Goal: Transaction & Acquisition: Download file/media

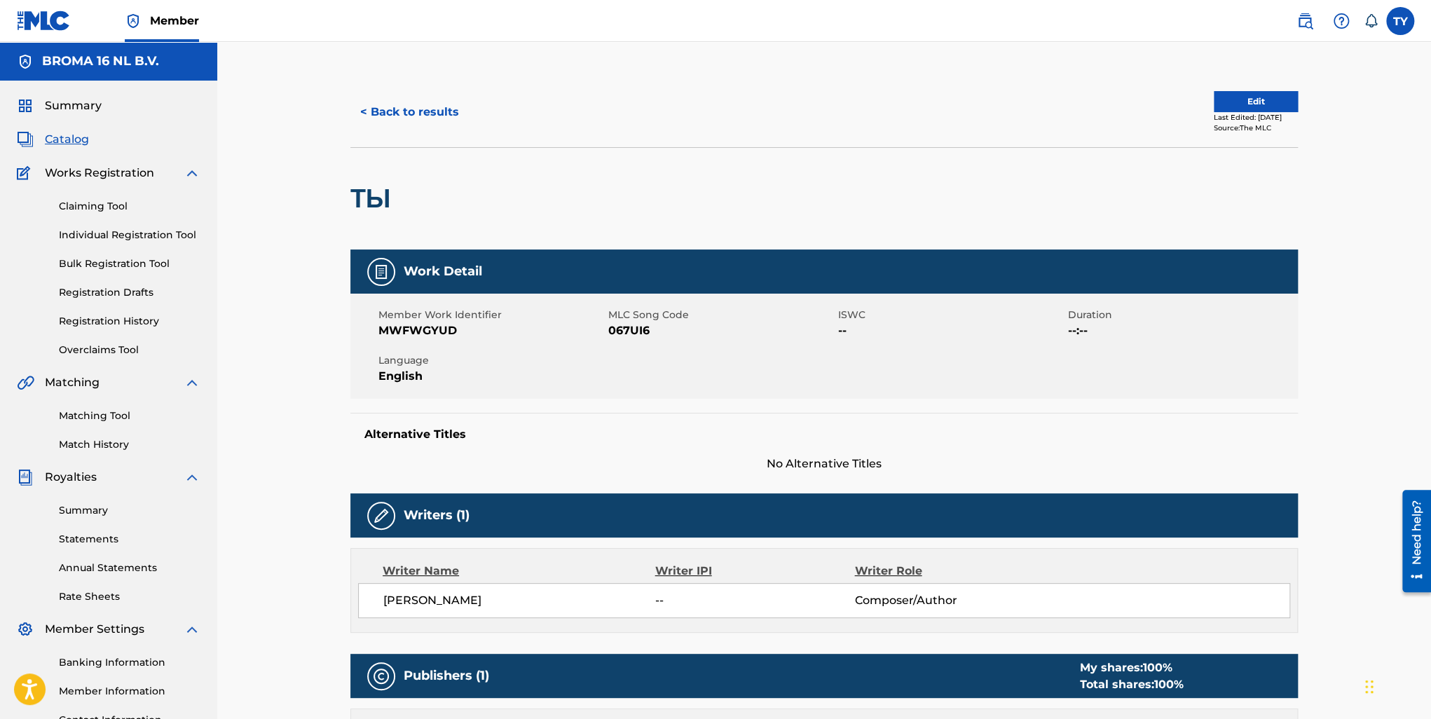
click at [104, 453] on div "Summary Catalog Works Registration Claiming Tool Individual Registration Tool B…" at bounding box center [108, 427] width 217 height 692
click at [111, 446] on link "Match History" at bounding box center [130, 444] width 142 height 15
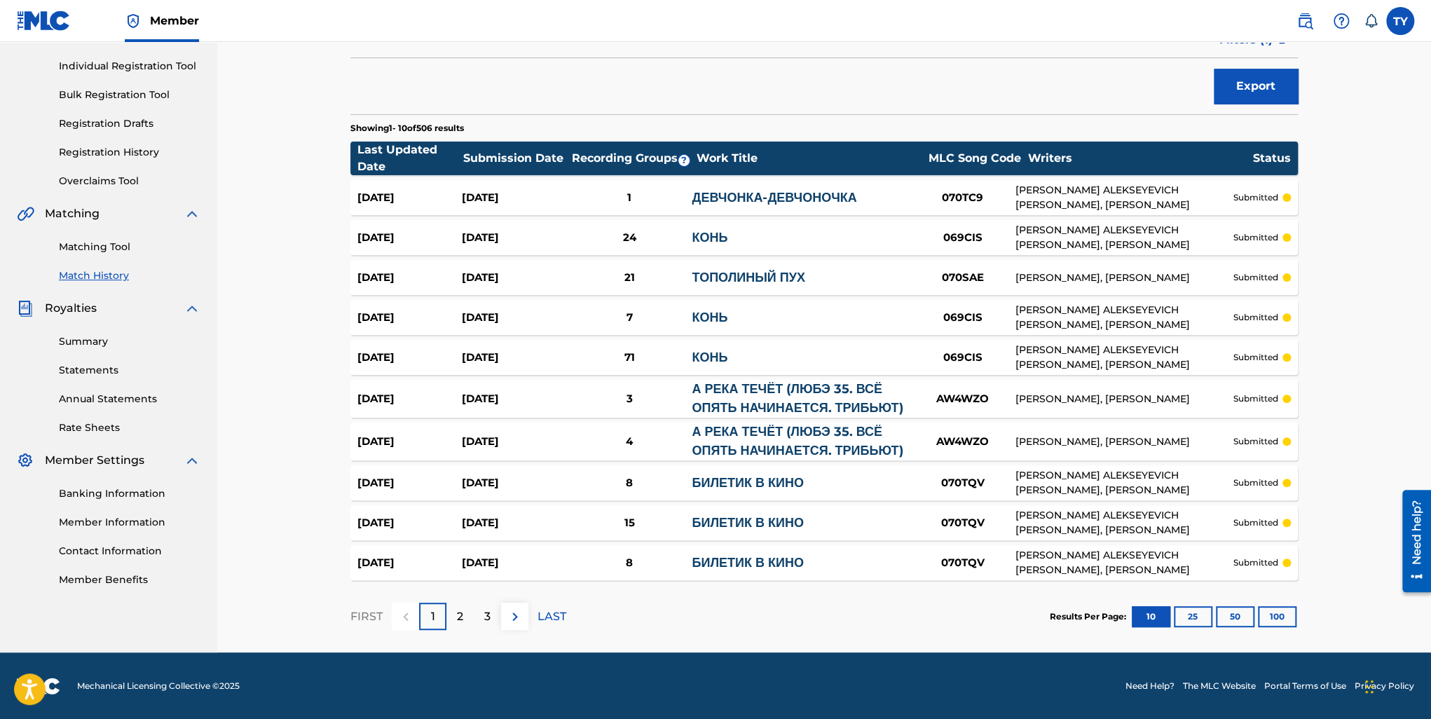
click at [1281, 619] on button "100" at bounding box center [1277, 616] width 39 height 21
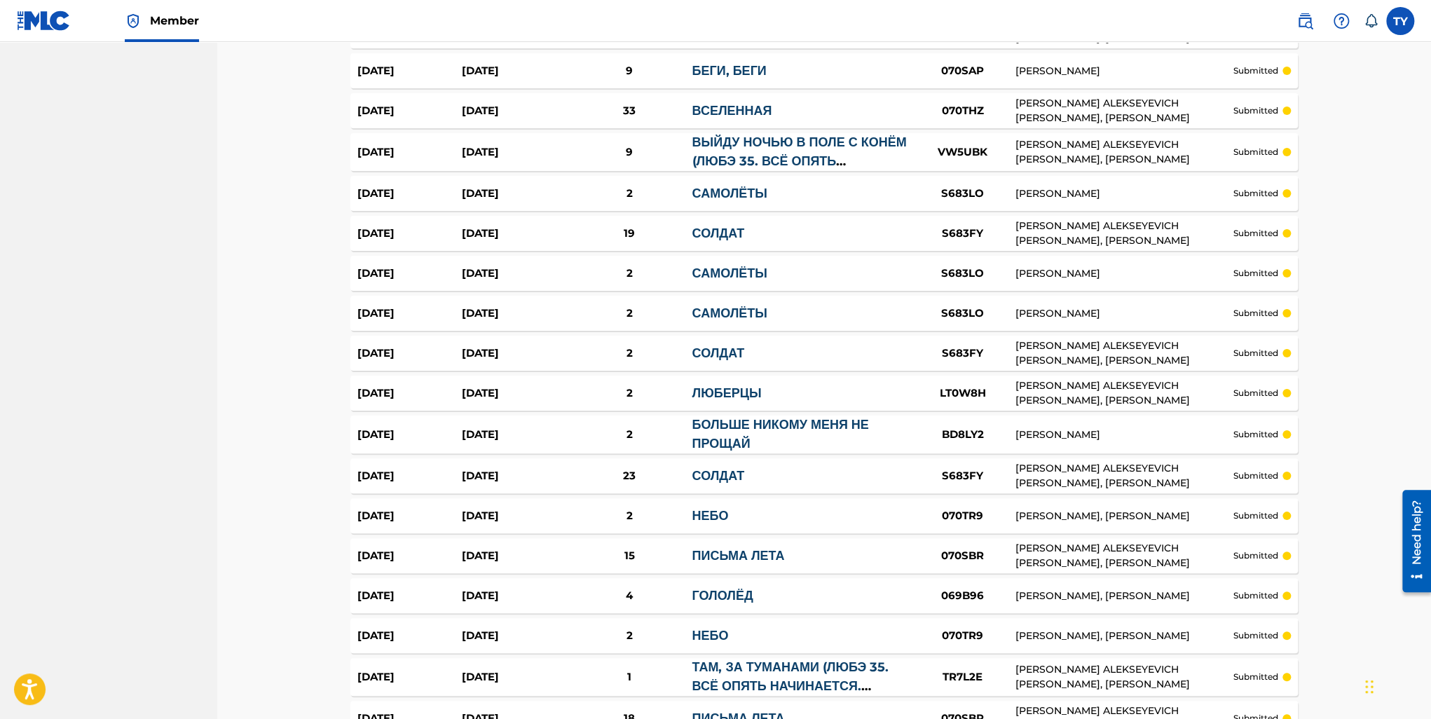
scroll to position [3819, 0]
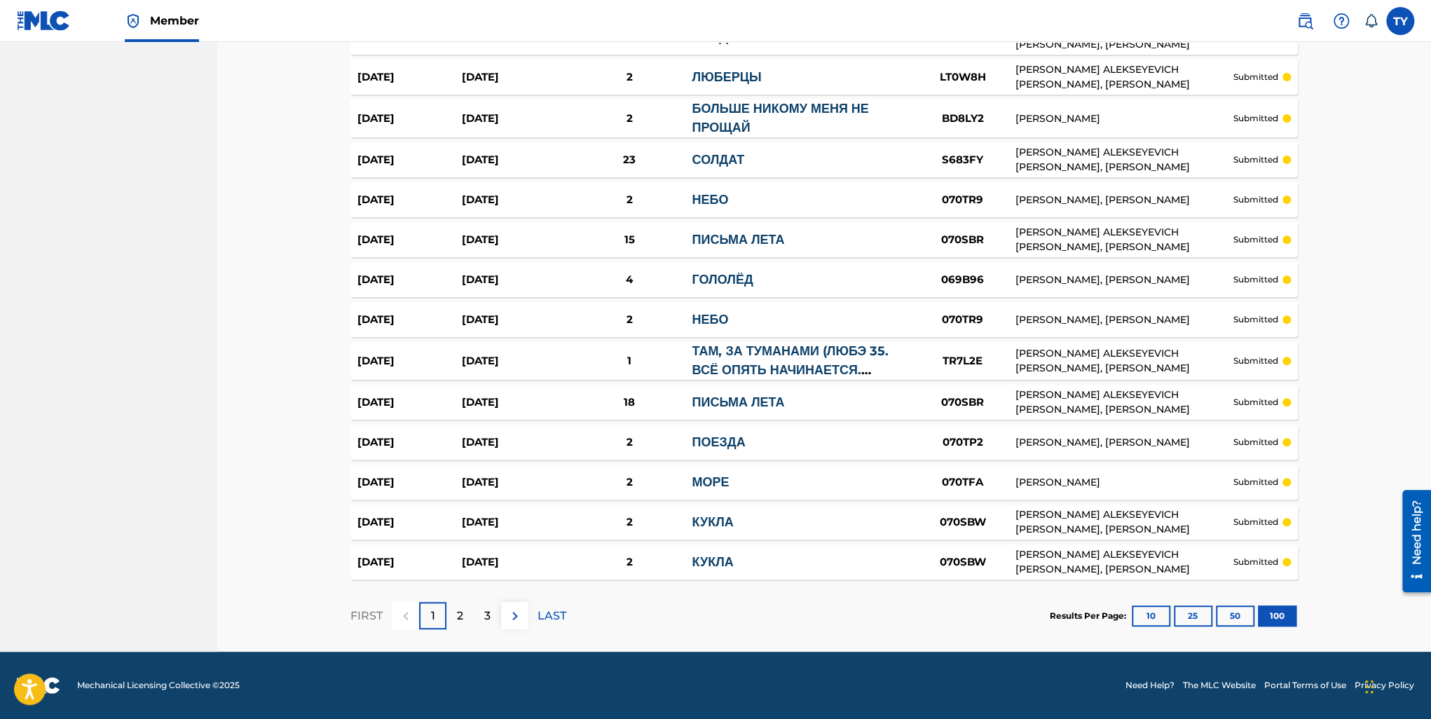
click at [488, 616] on p "3" at bounding box center [487, 616] width 6 height 17
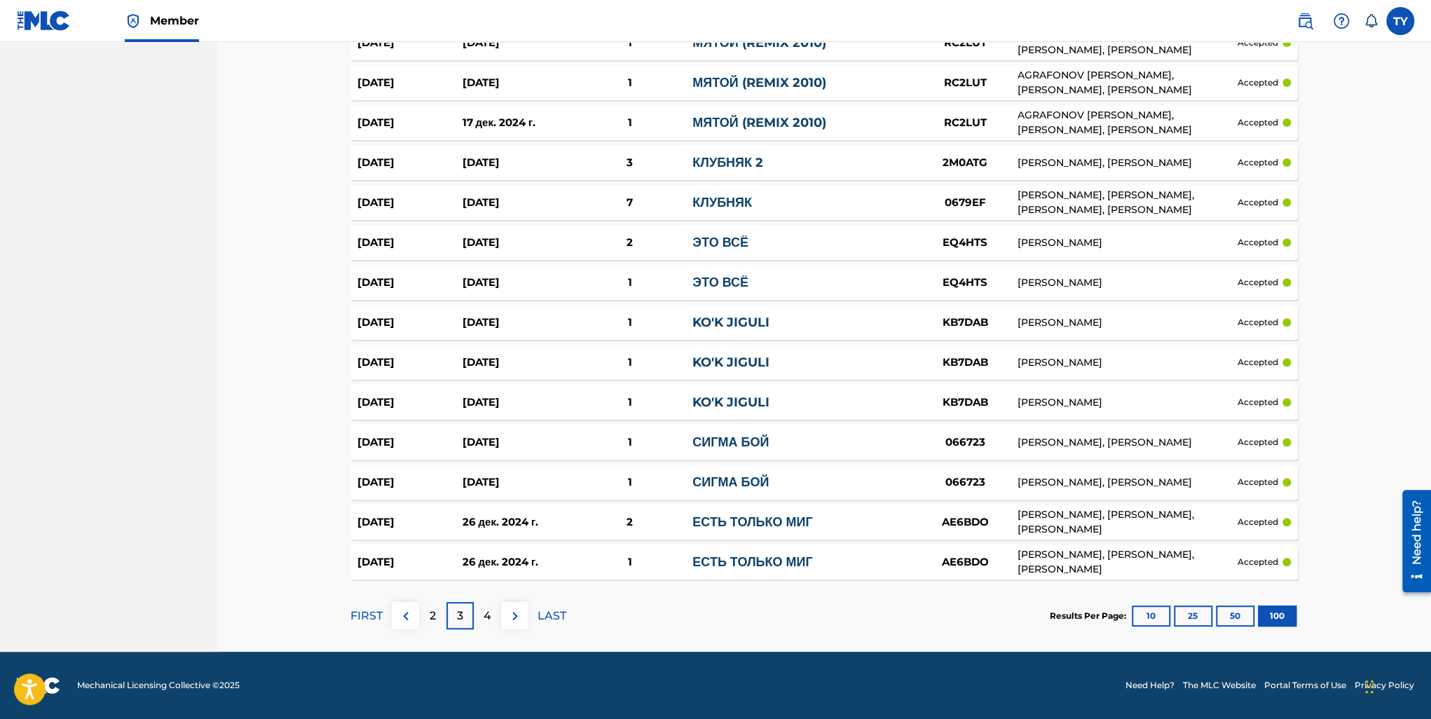
drag, startPoint x: 511, startPoint y: 442, endPoint x: 186, endPoint y: 345, distance: 339.3
click at [485, 617] on p "4" at bounding box center [488, 616] width 8 height 17
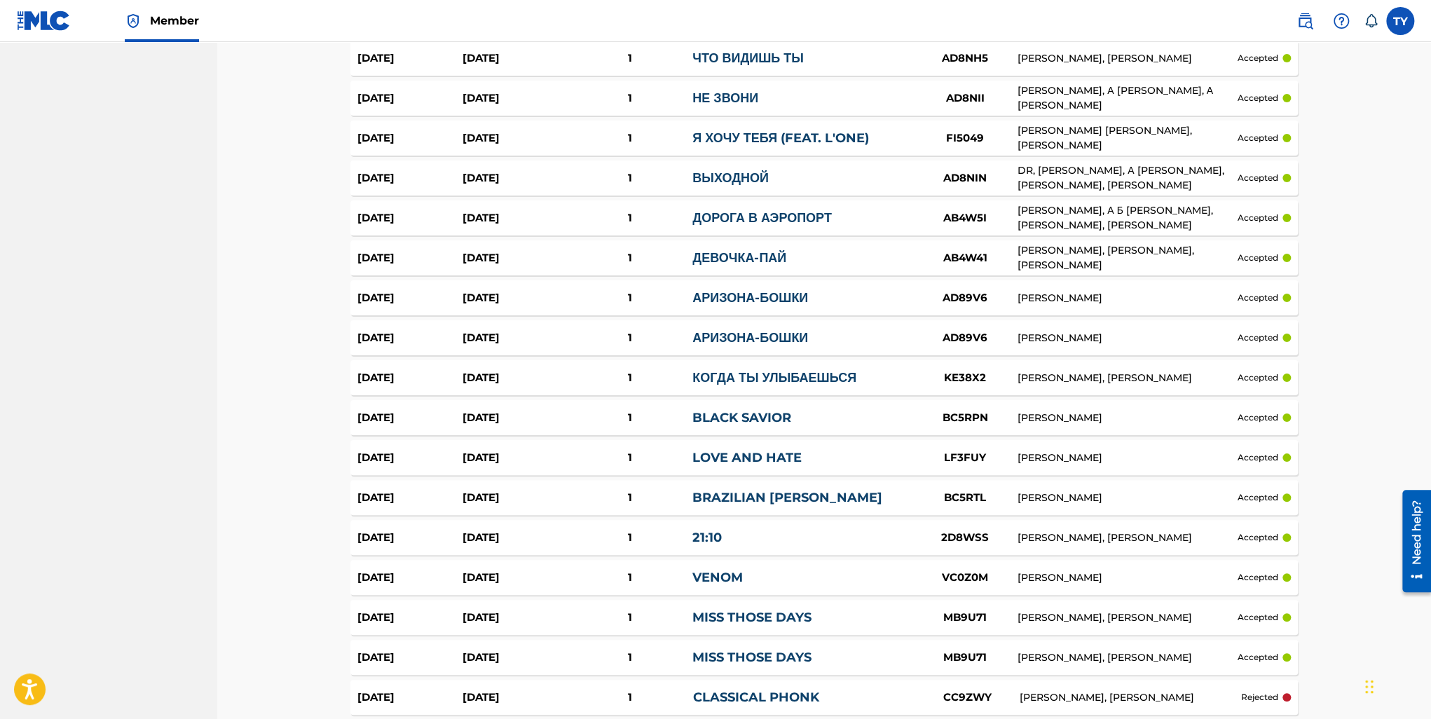
scroll to position [3779, 0]
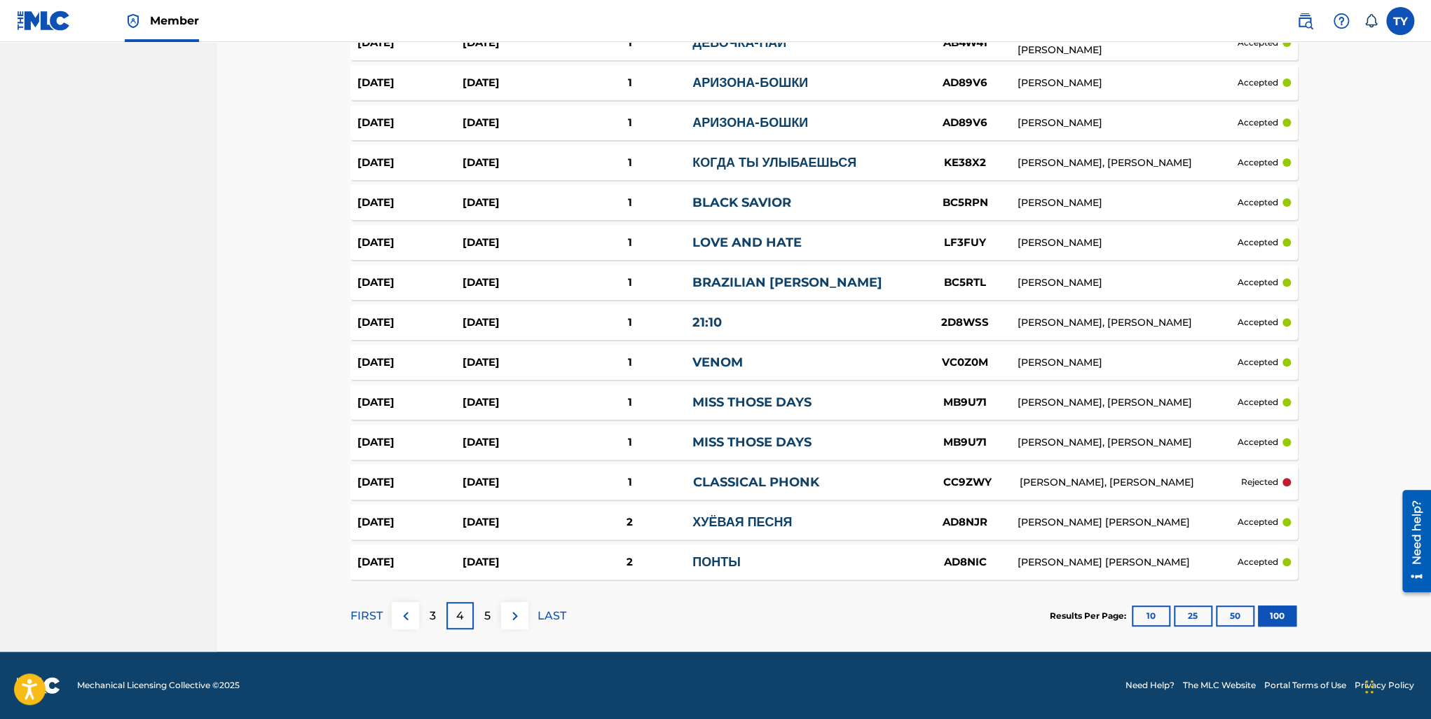
click at [430, 619] on p "3" at bounding box center [433, 616] width 6 height 17
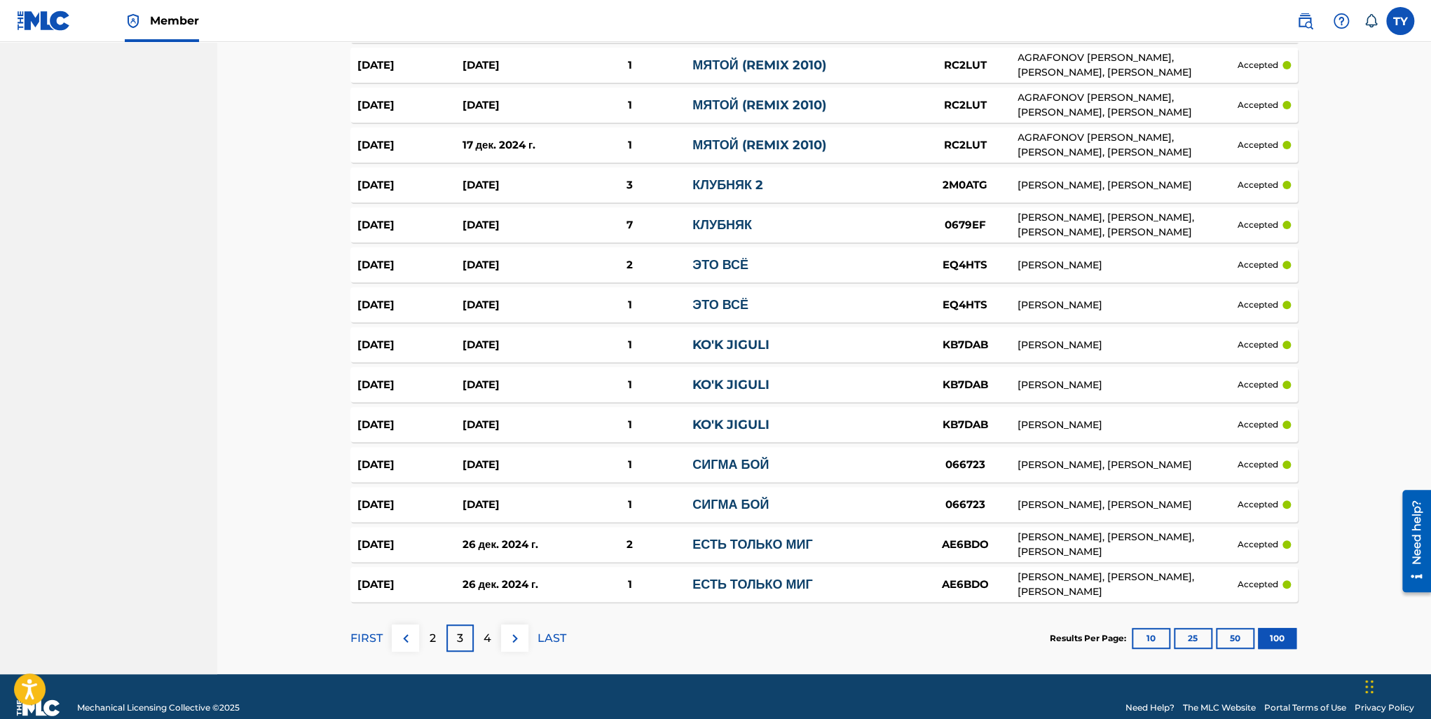
click at [486, 647] on p "4" at bounding box center [488, 638] width 8 height 17
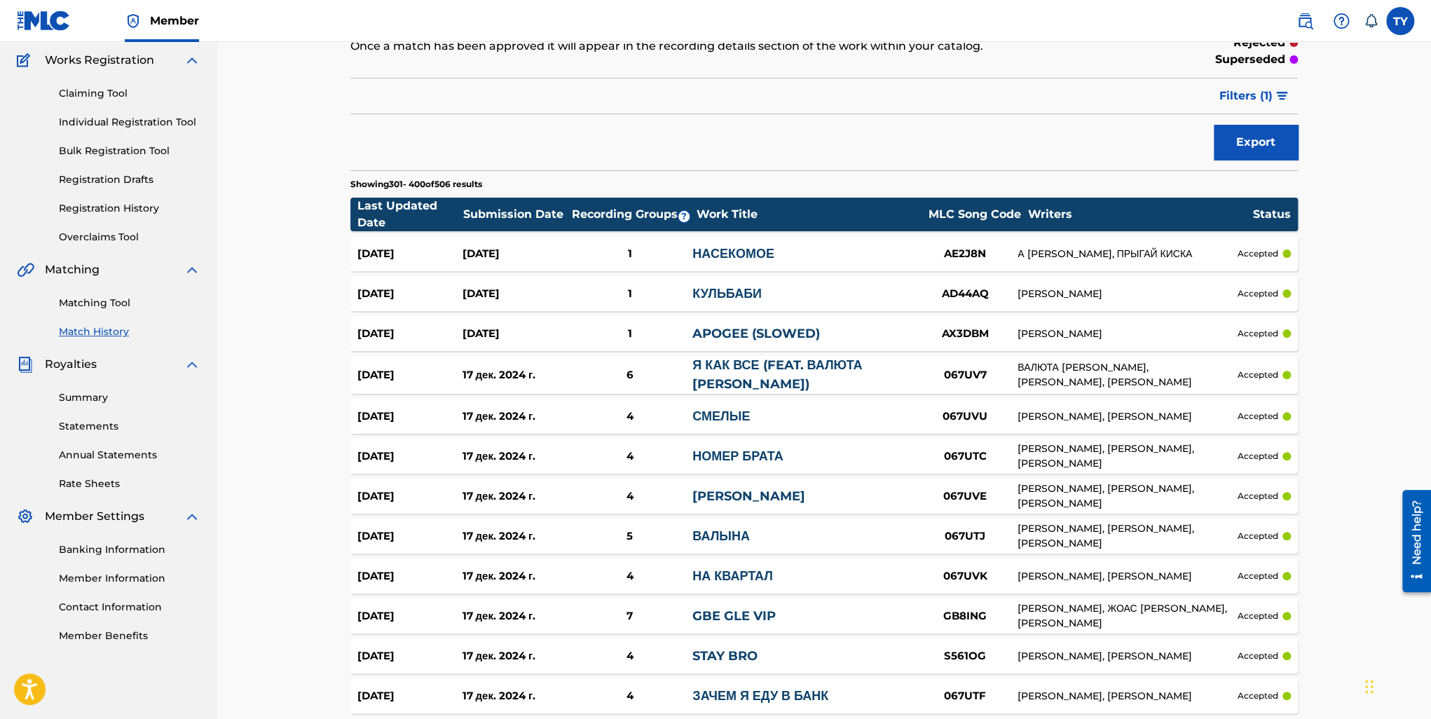
scroll to position [0, 0]
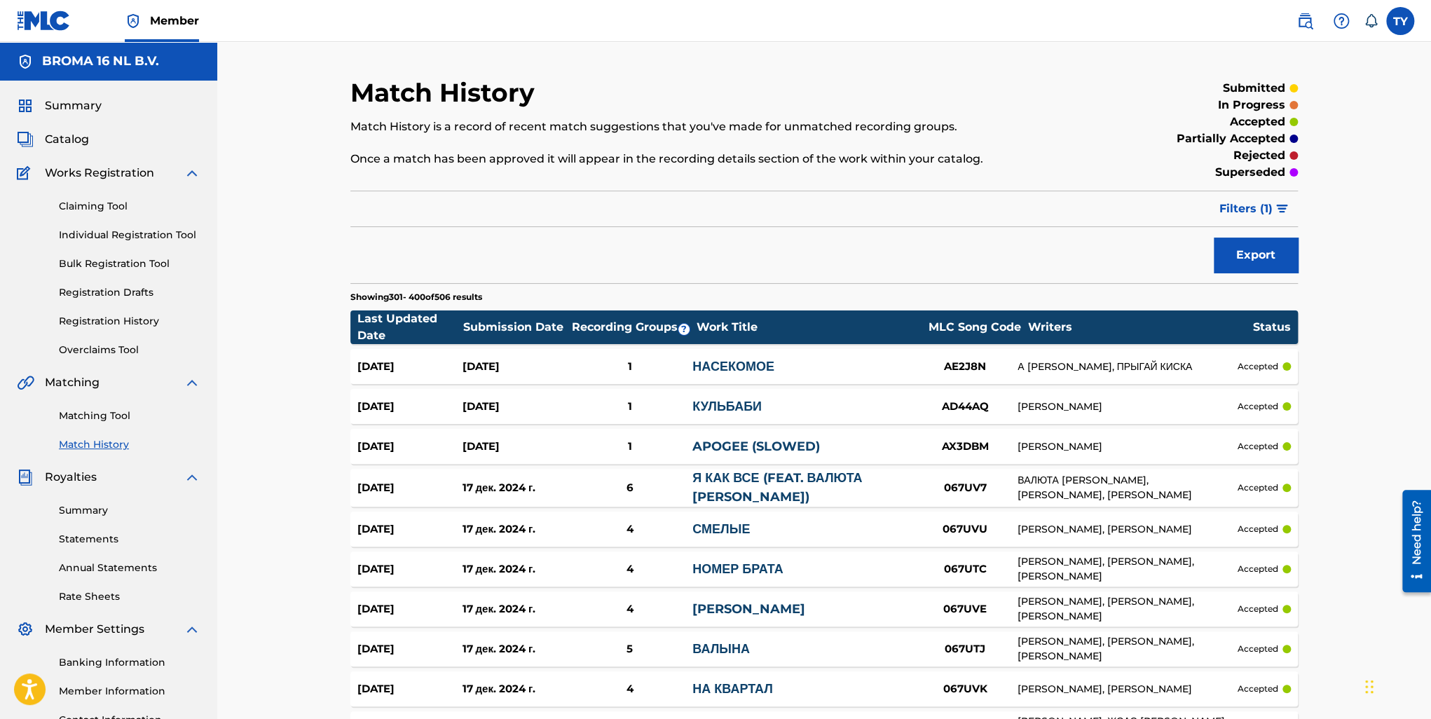
click at [64, 137] on span "Catalog" at bounding box center [67, 139] width 44 height 17
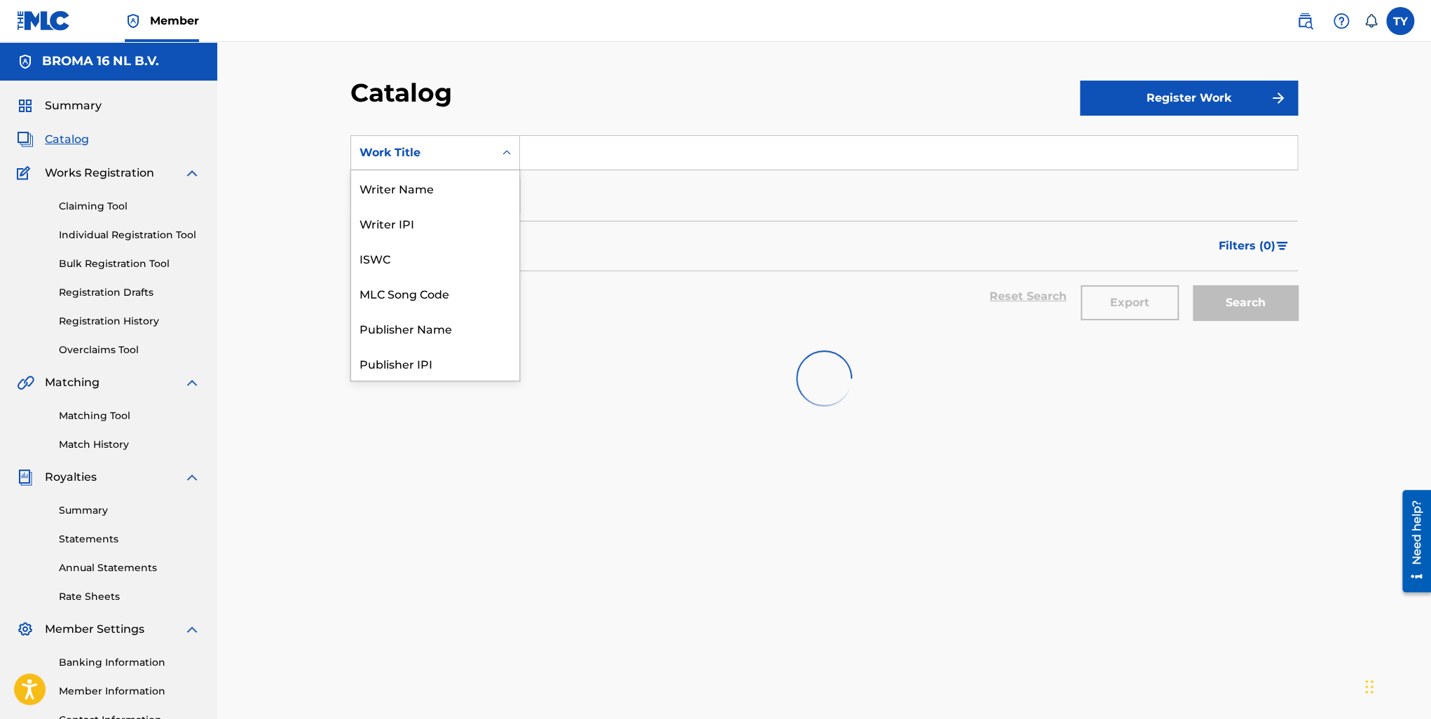
drag, startPoint x: 426, startPoint y: 156, endPoint x: 429, endPoint y: 168, distance: 12.2
click at [426, 156] on div "Work Title" at bounding box center [423, 152] width 126 height 17
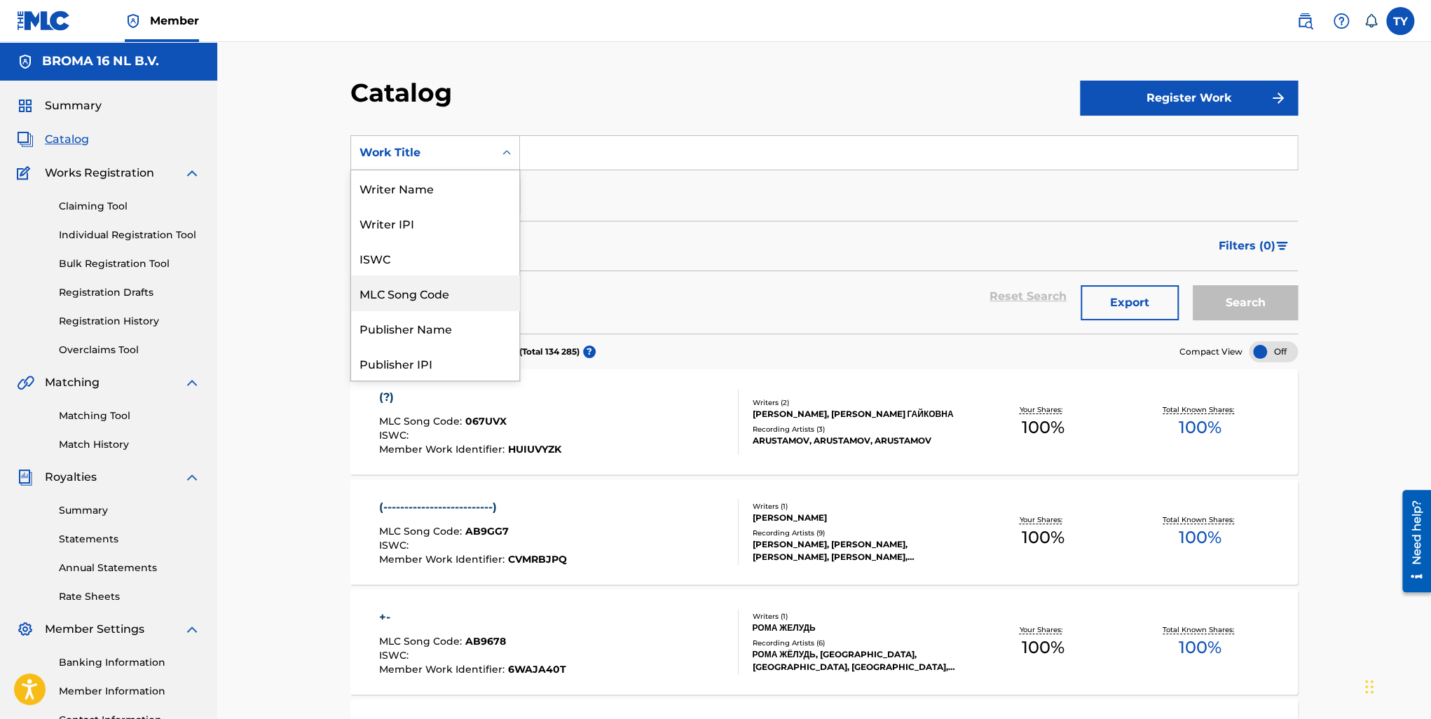
click at [423, 303] on div "MLC Song Code" at bounding box center [435, 292] width 168 height 35
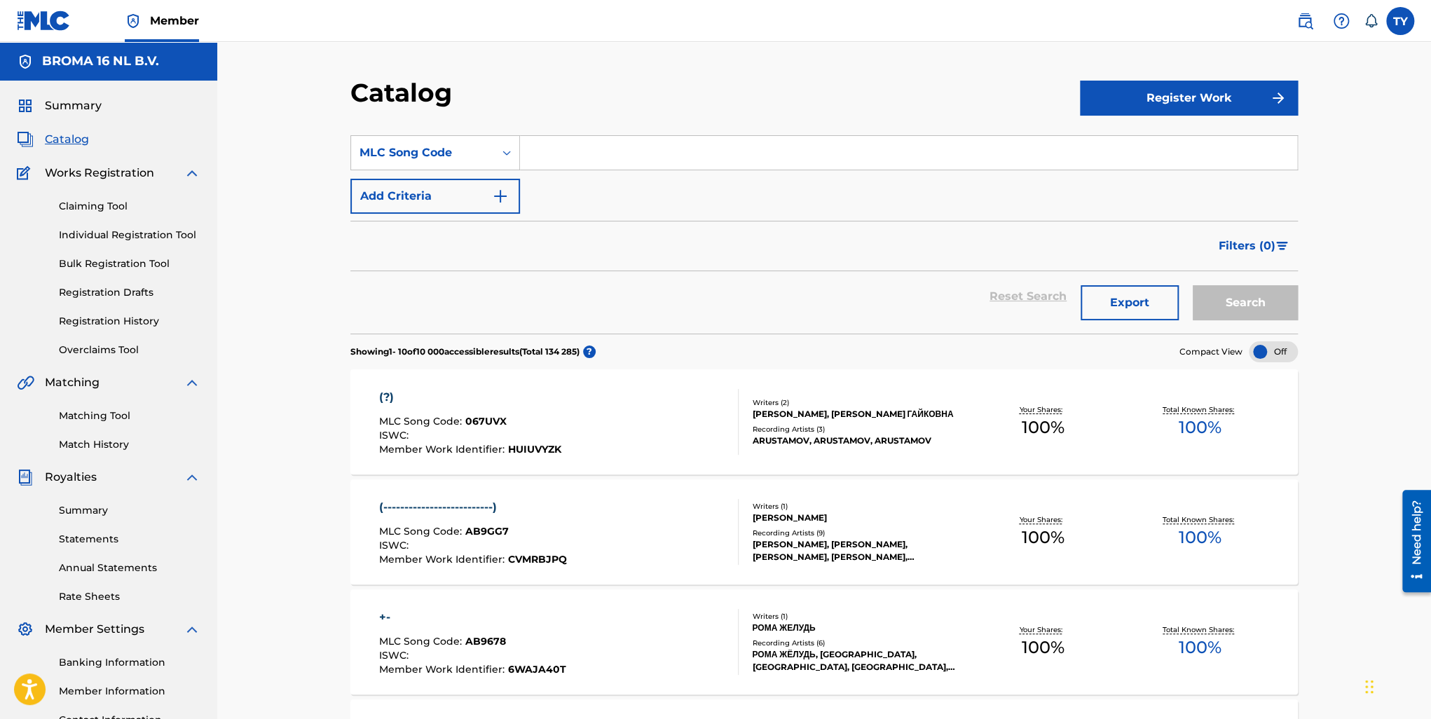
click at [577, 149] on input "Search Form" at bounding box center [908, 153] width 777 height 34
paste input "067UGL"
type input "067UGL"
click at [1248, 299] on button "Search" at bounding box center [1245, 302] width 105 height 35
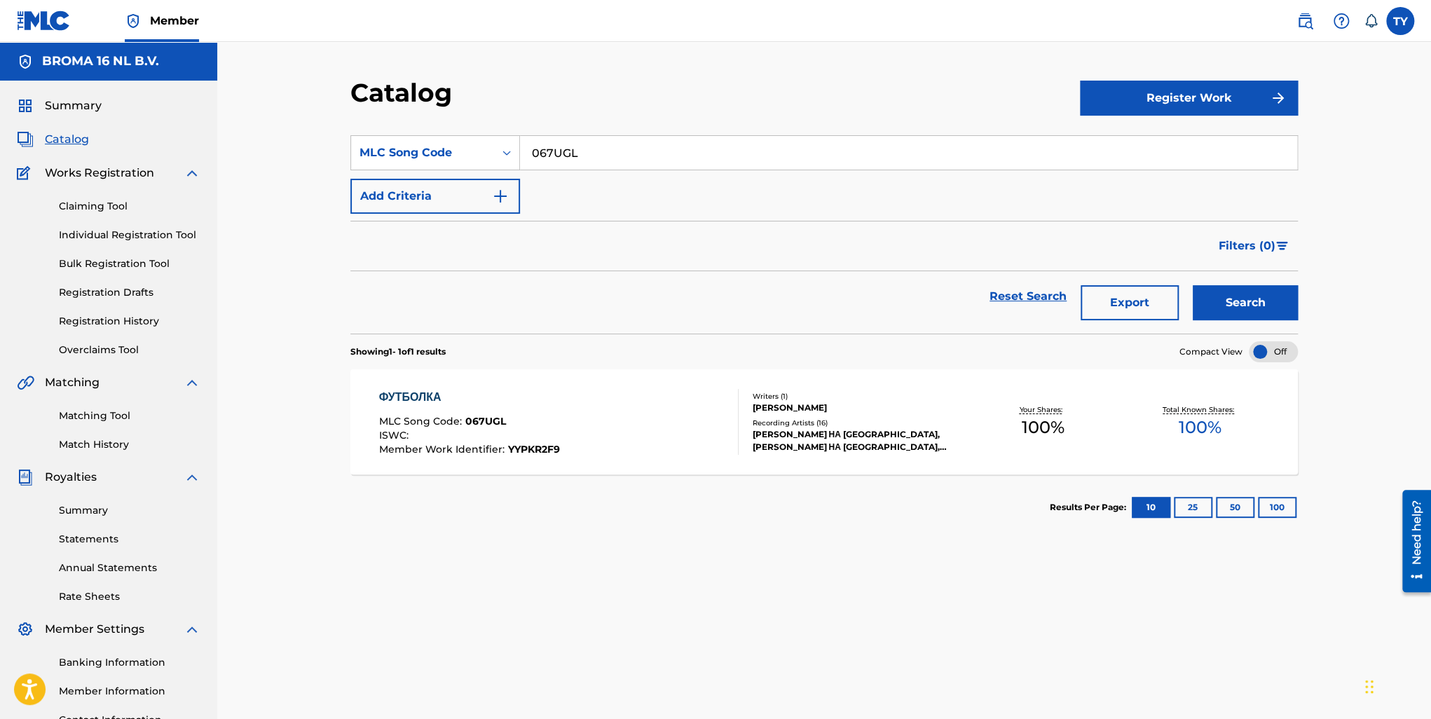
click at [421, 390] on div "ФУТБОЛКА" at bounding box center [469, 397] width 181 height 17
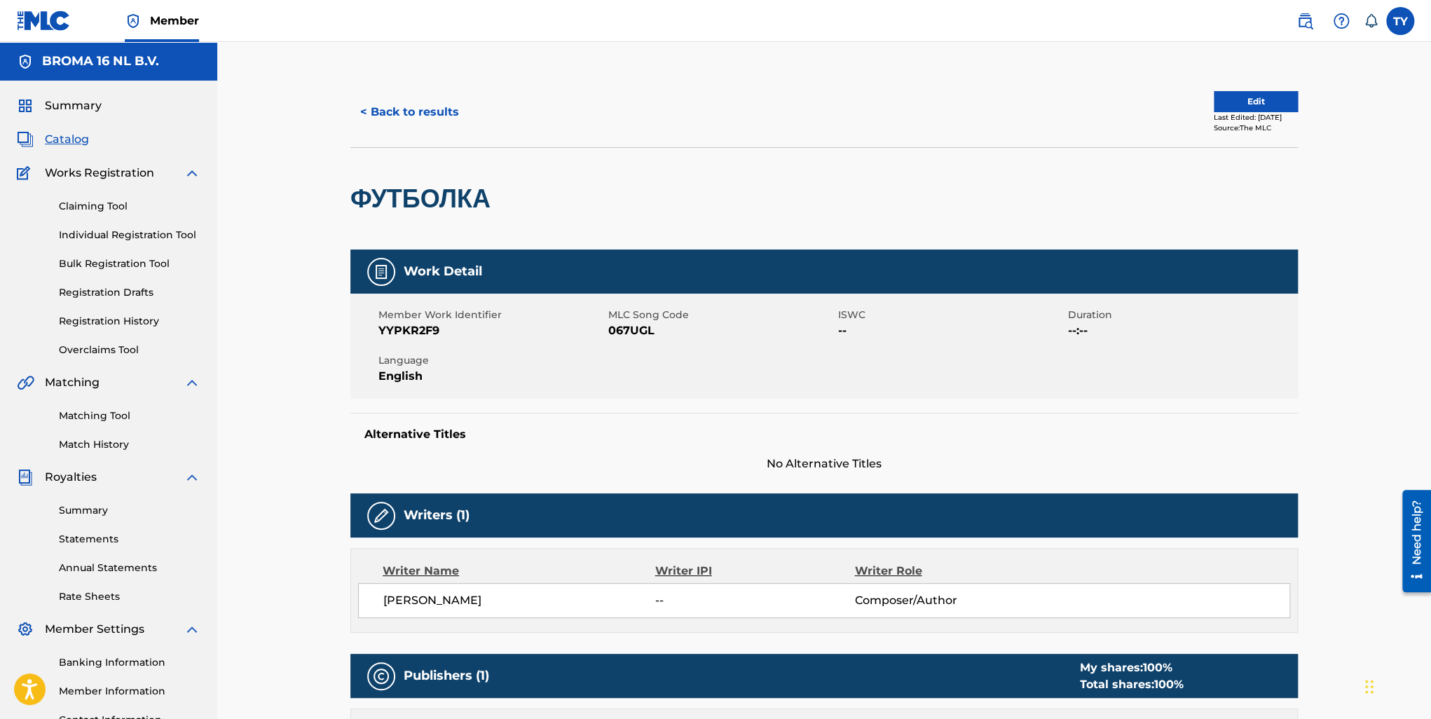
click at [91, 444] on link "Match History" at bounding box center [130, 444] width 142 height 15
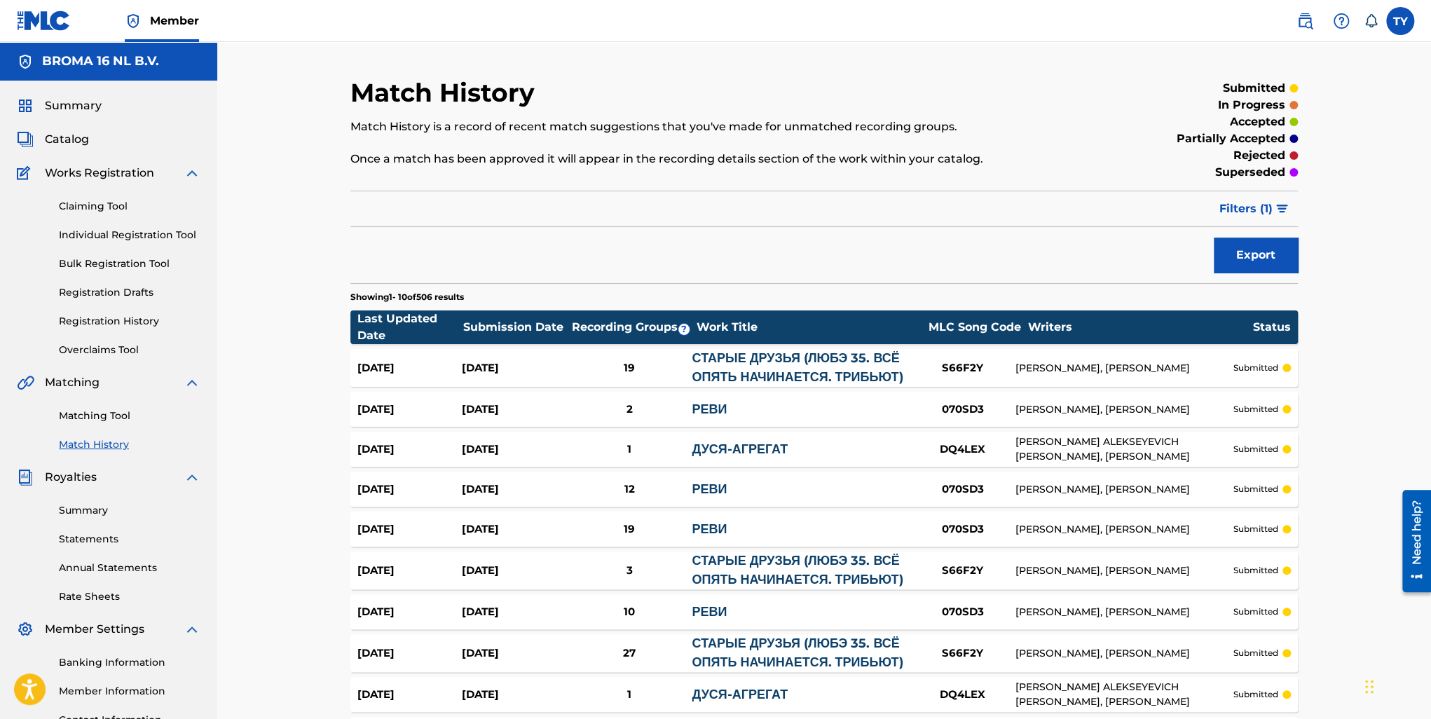
click at [1270, 205] on span "Filters ( 1 )" at bounding box center [1246, 208] width 53 height 17
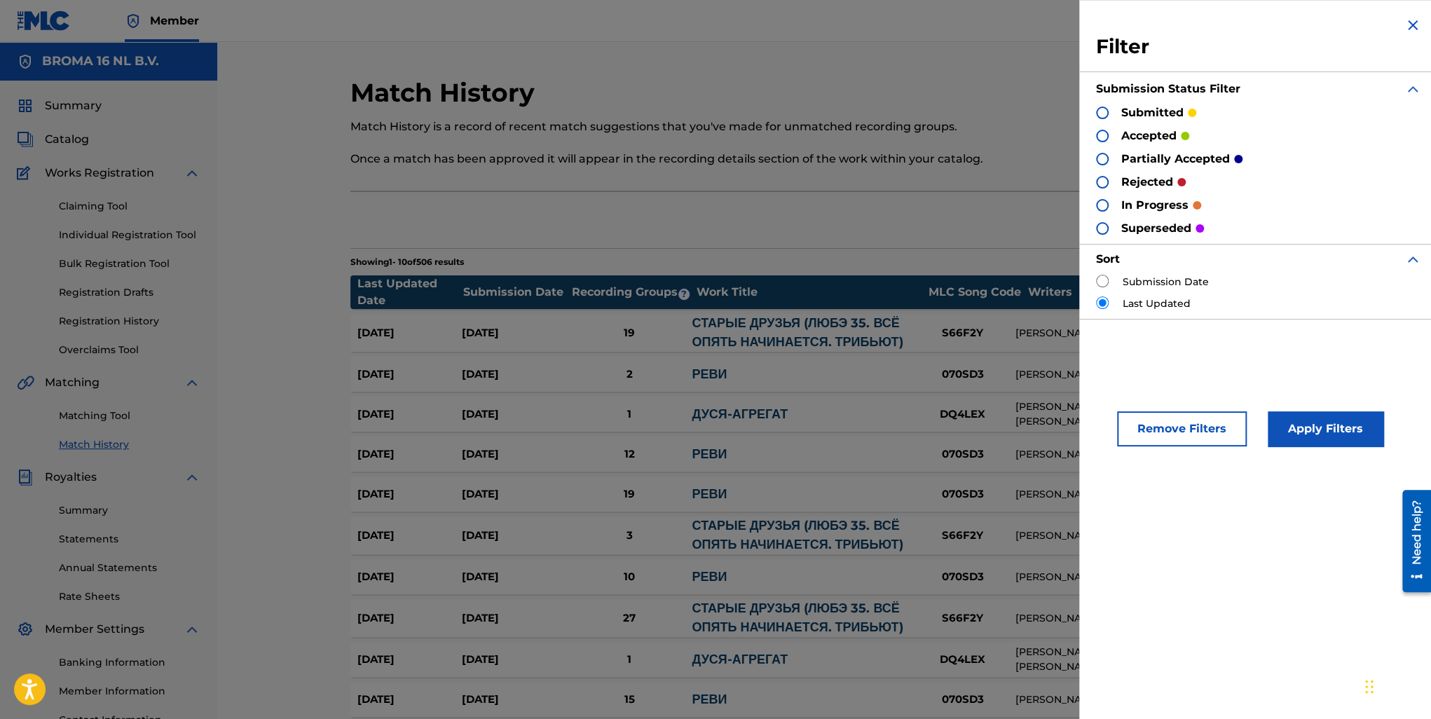
click at [866, 369] on div "РЕВИ" at bounding box center [801, 374] width 218 height 19
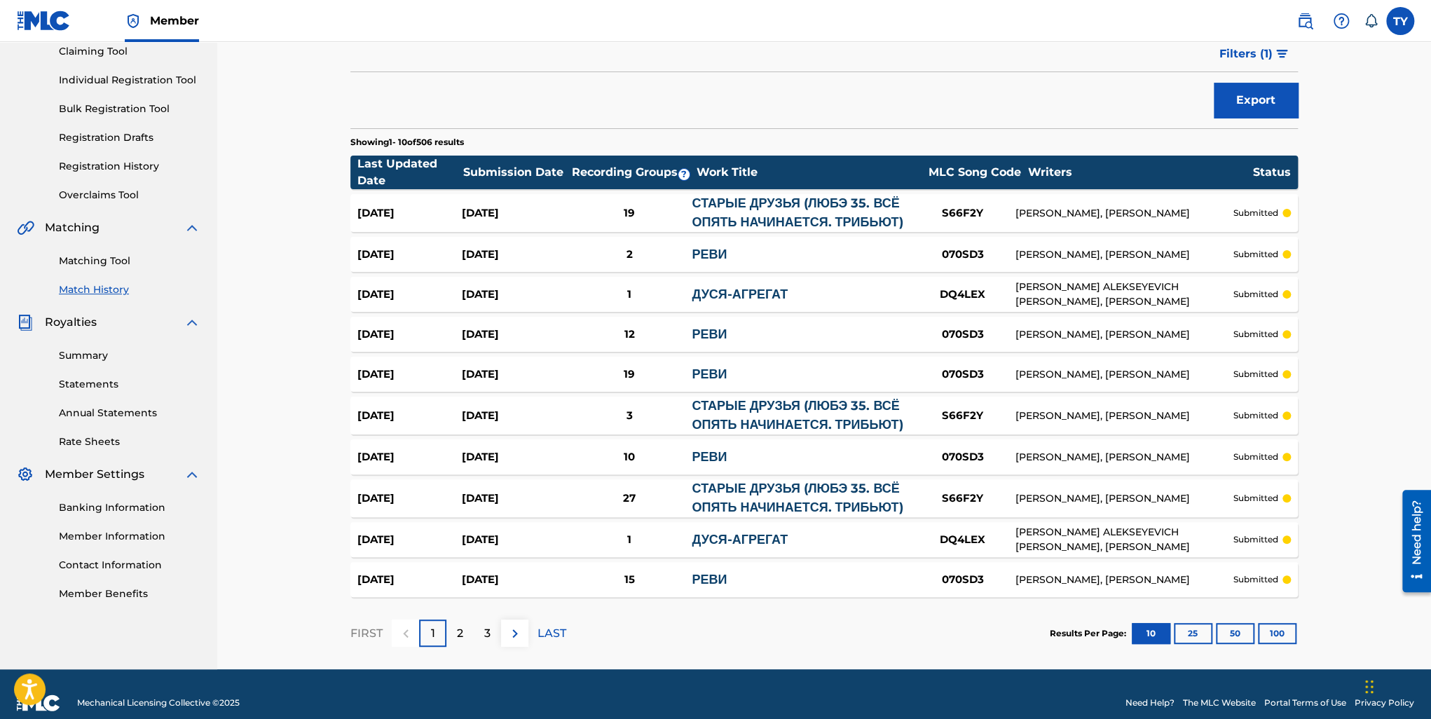
scroll to position [172, 0]
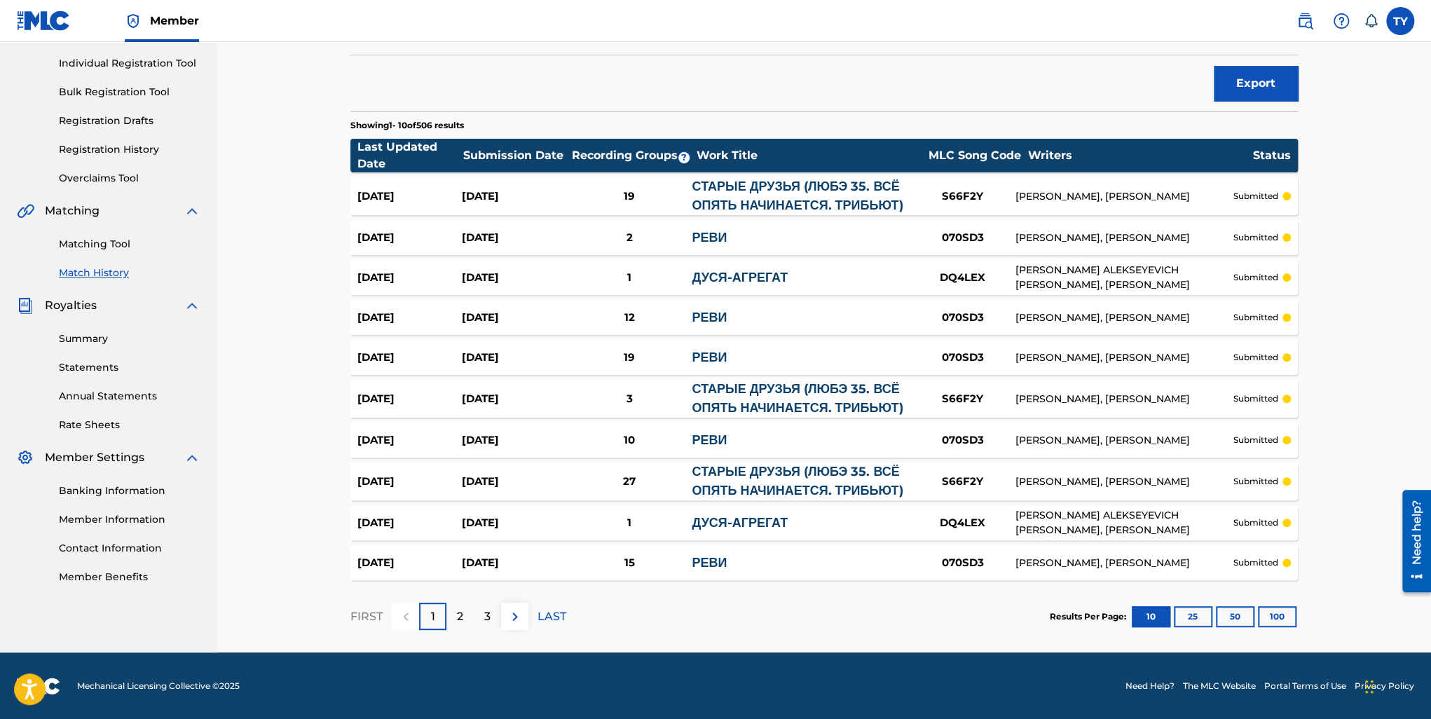
click at [1268, 620] on button "100" at bounding box center [1277, 616] width 39 height 21
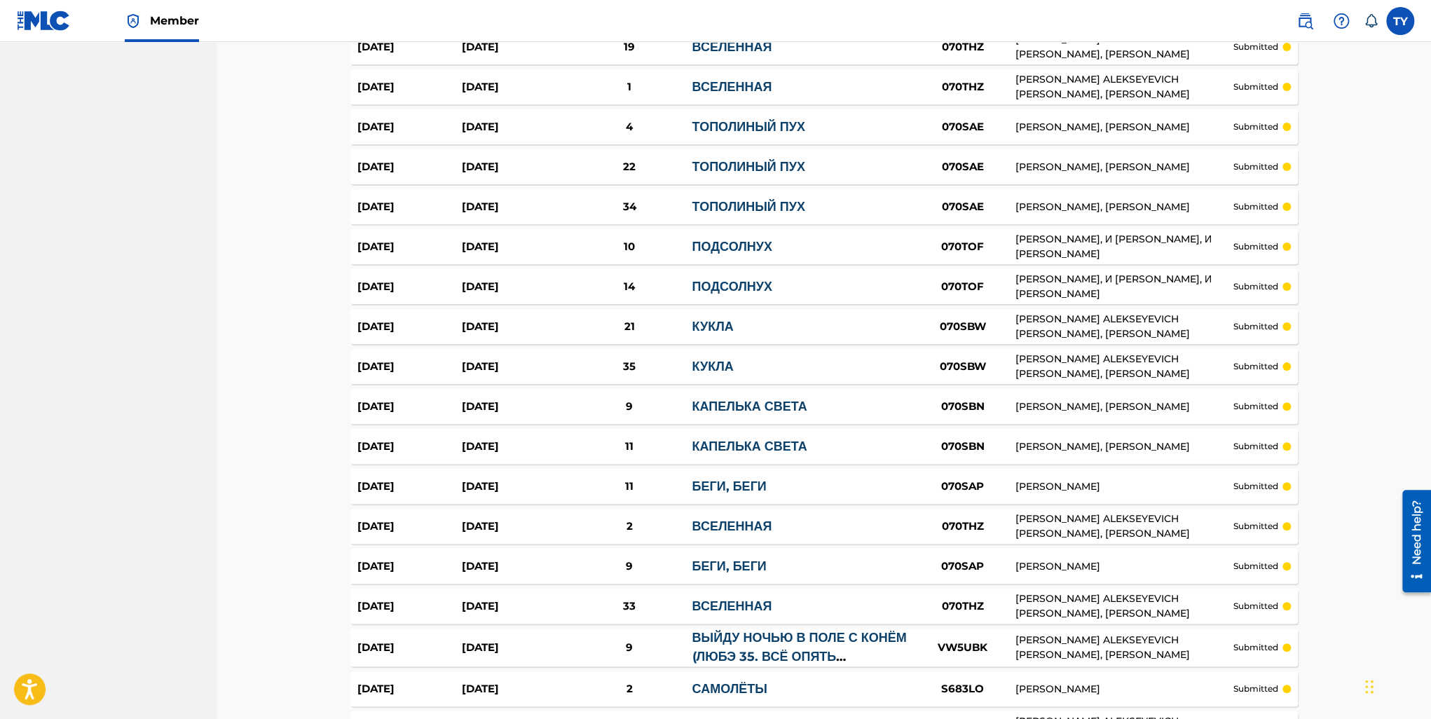
scroll to position [3821, 0]
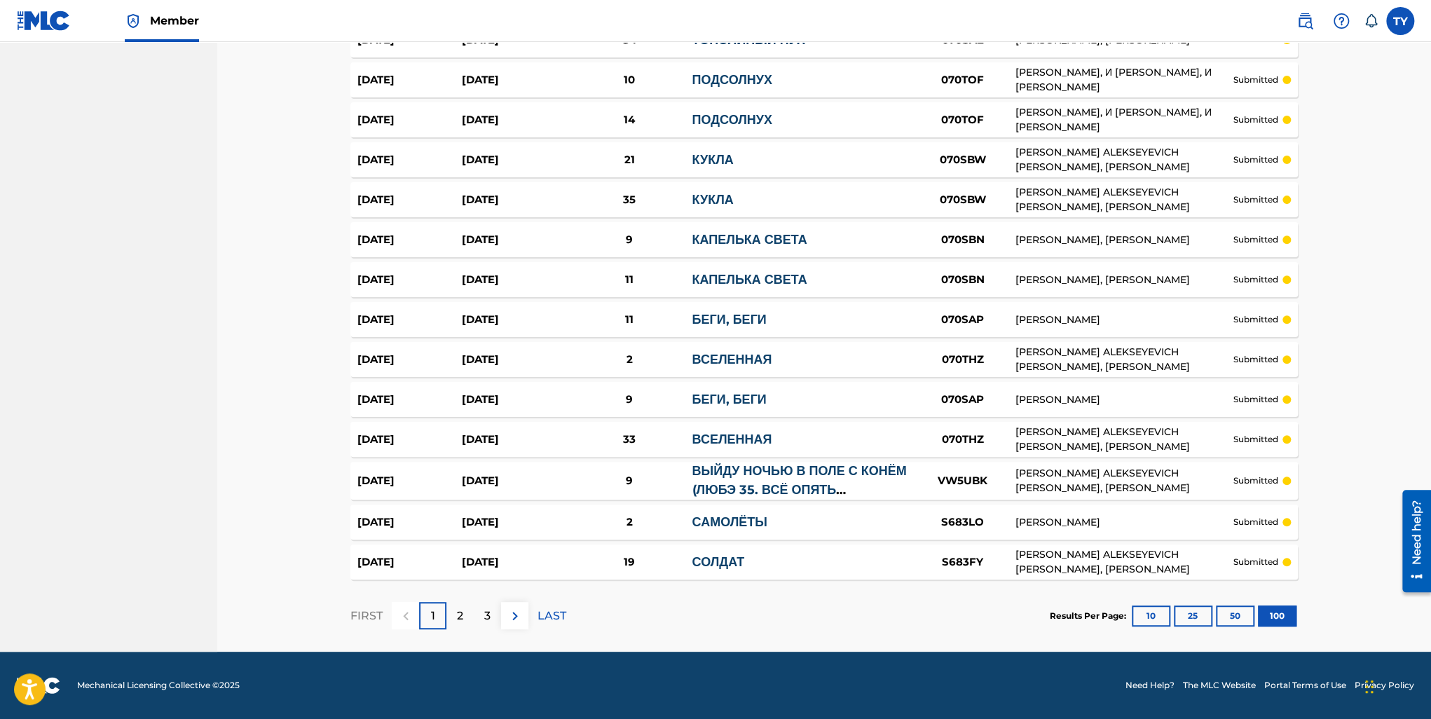
click at [489, 619] on p "3" at bounding box center [487, 616] width 6 height 17
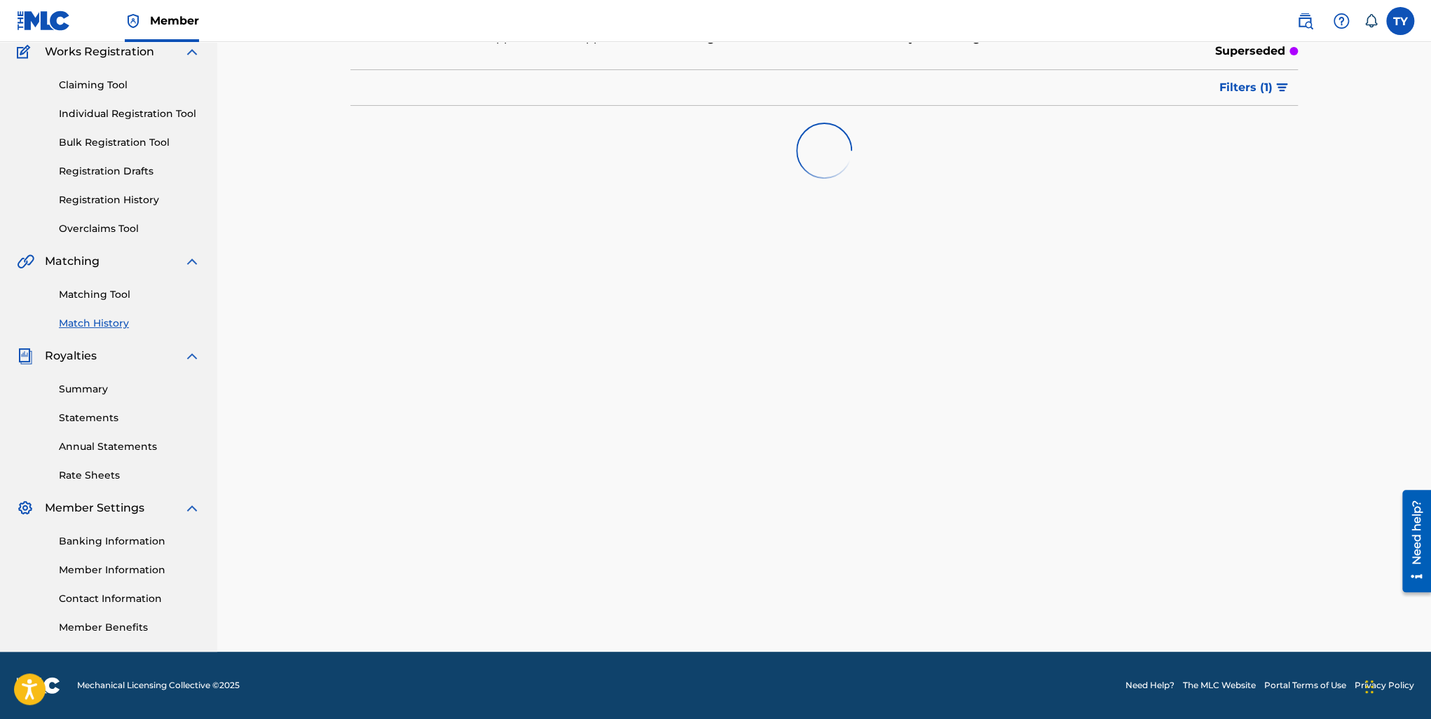
scroll to position [3816, 0]
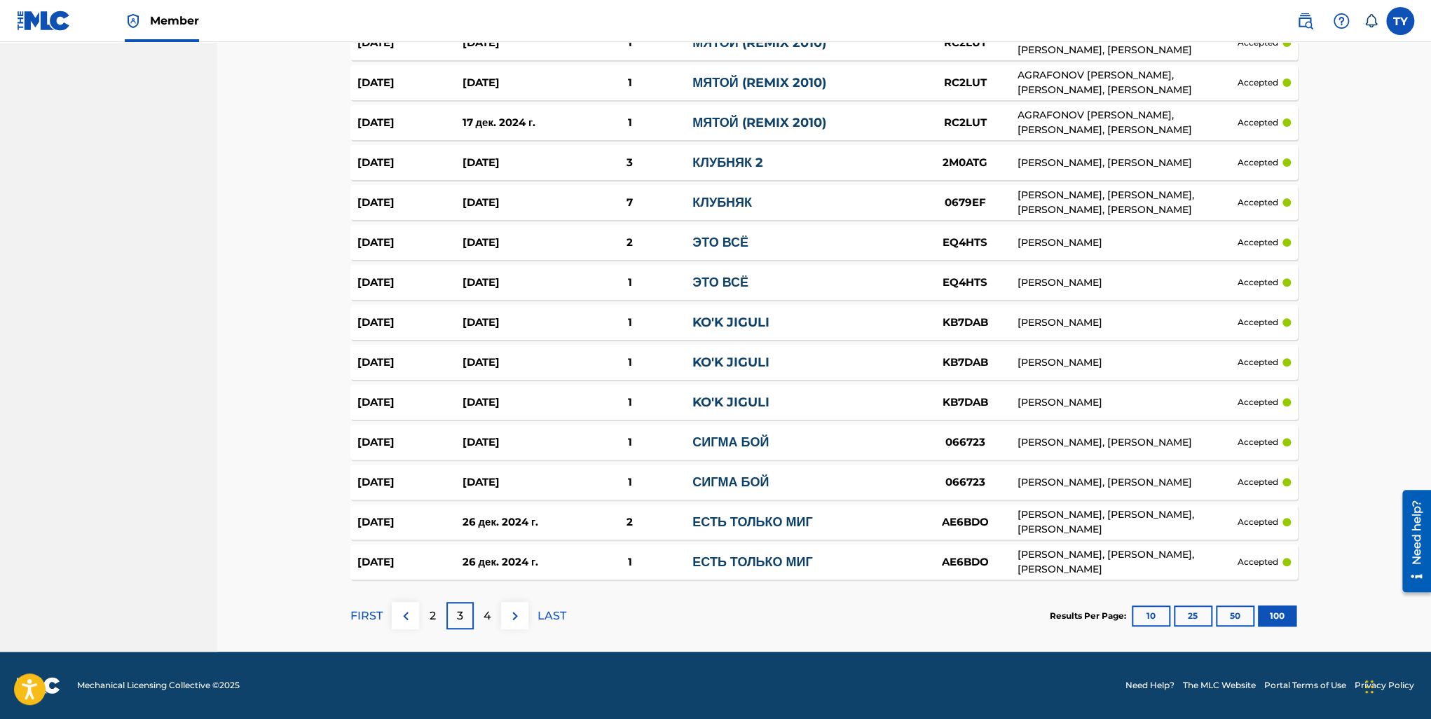
click at [488, 618] on p "4" at bounding box center [488, 616] width 8 height 17
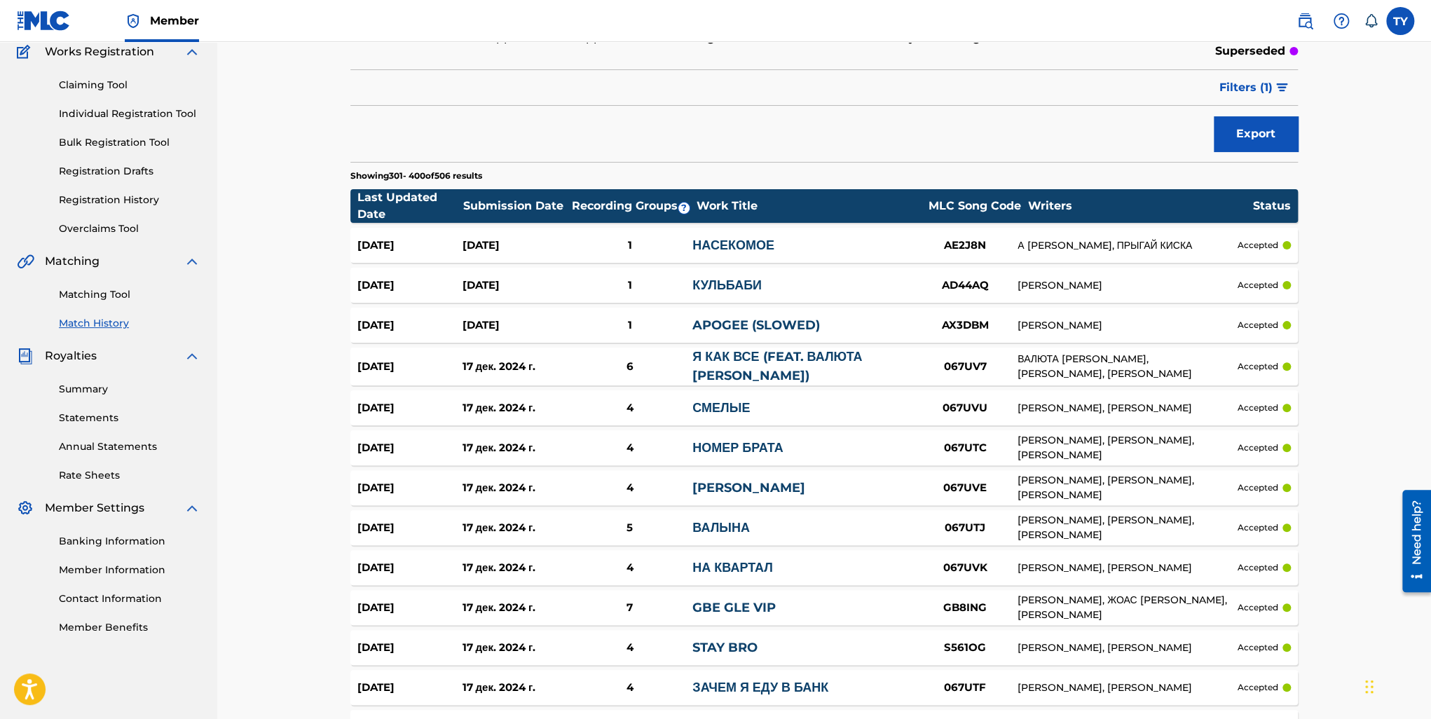
scroll to position [3779, 0]
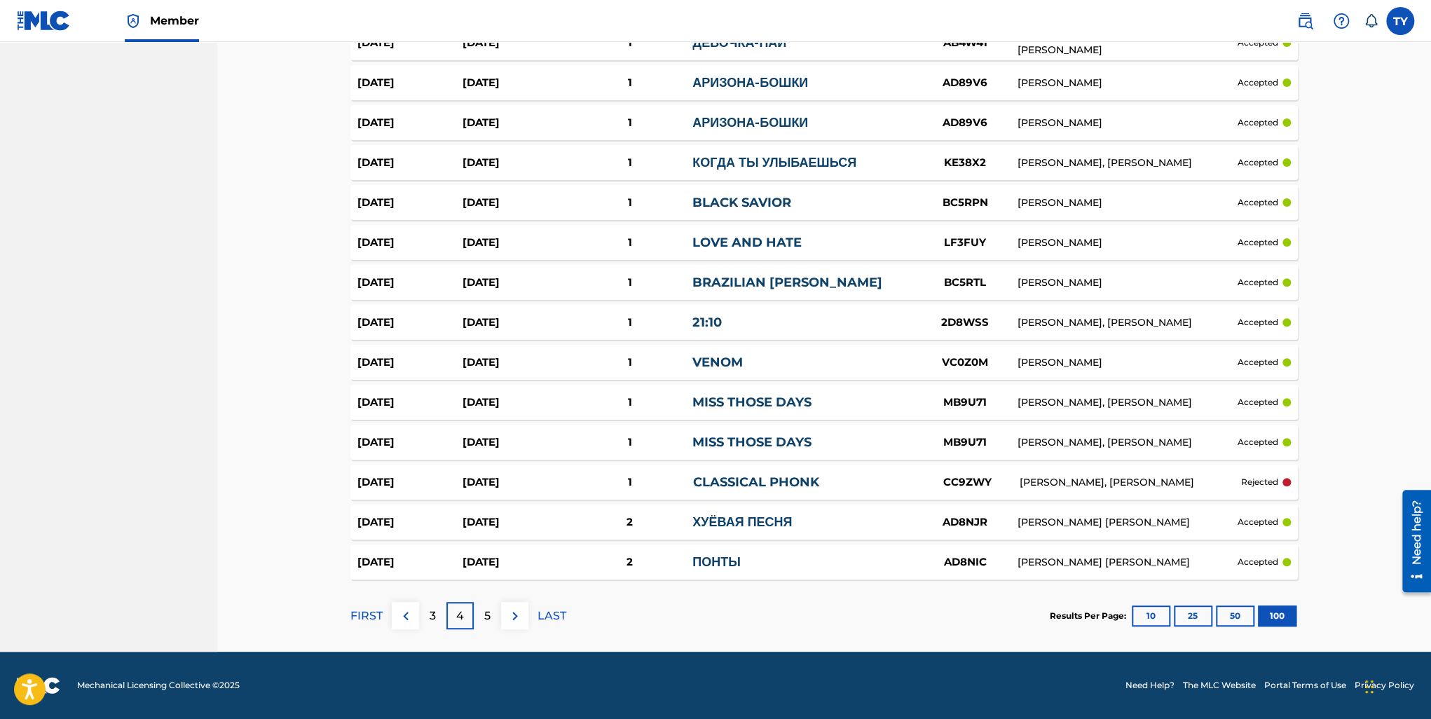
click at [479, 620] on div "5" at bounding box center [487, 615] width 27 height 27
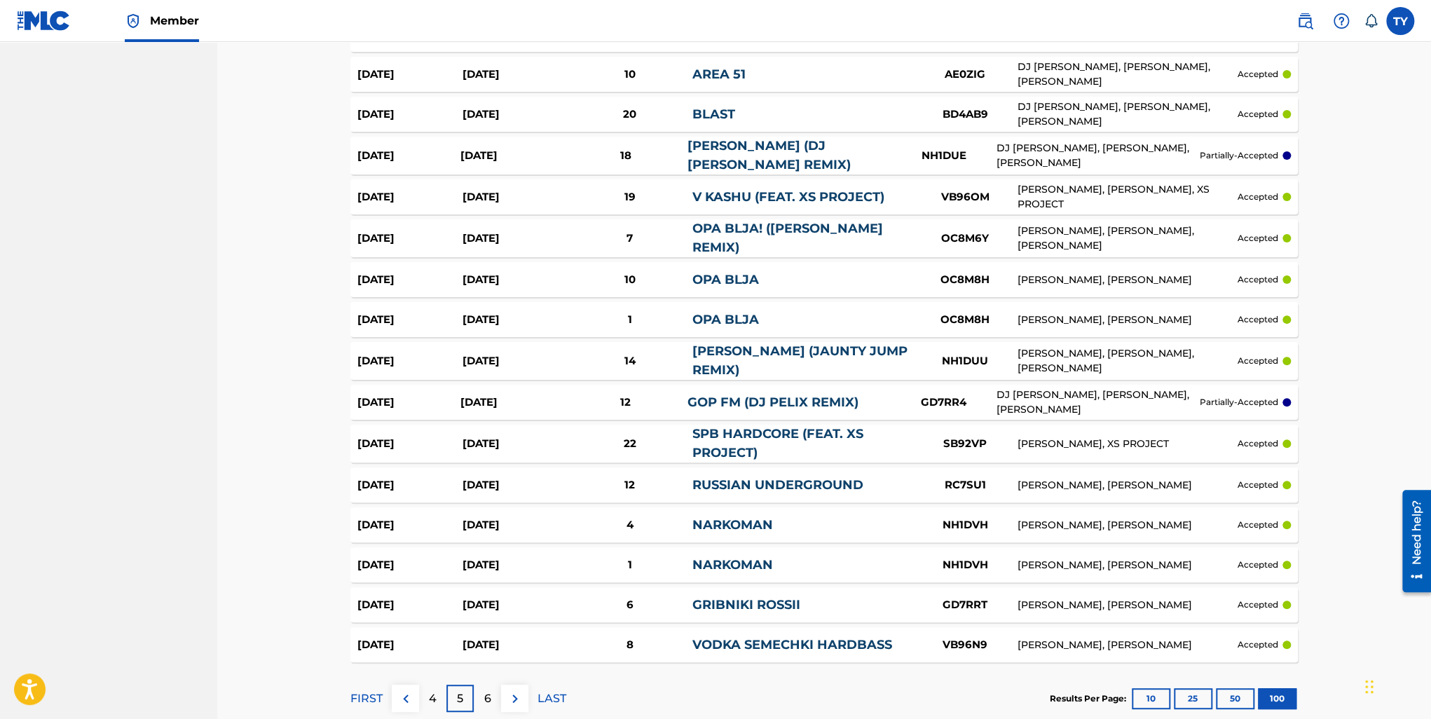
scroll to position [3796, 0]
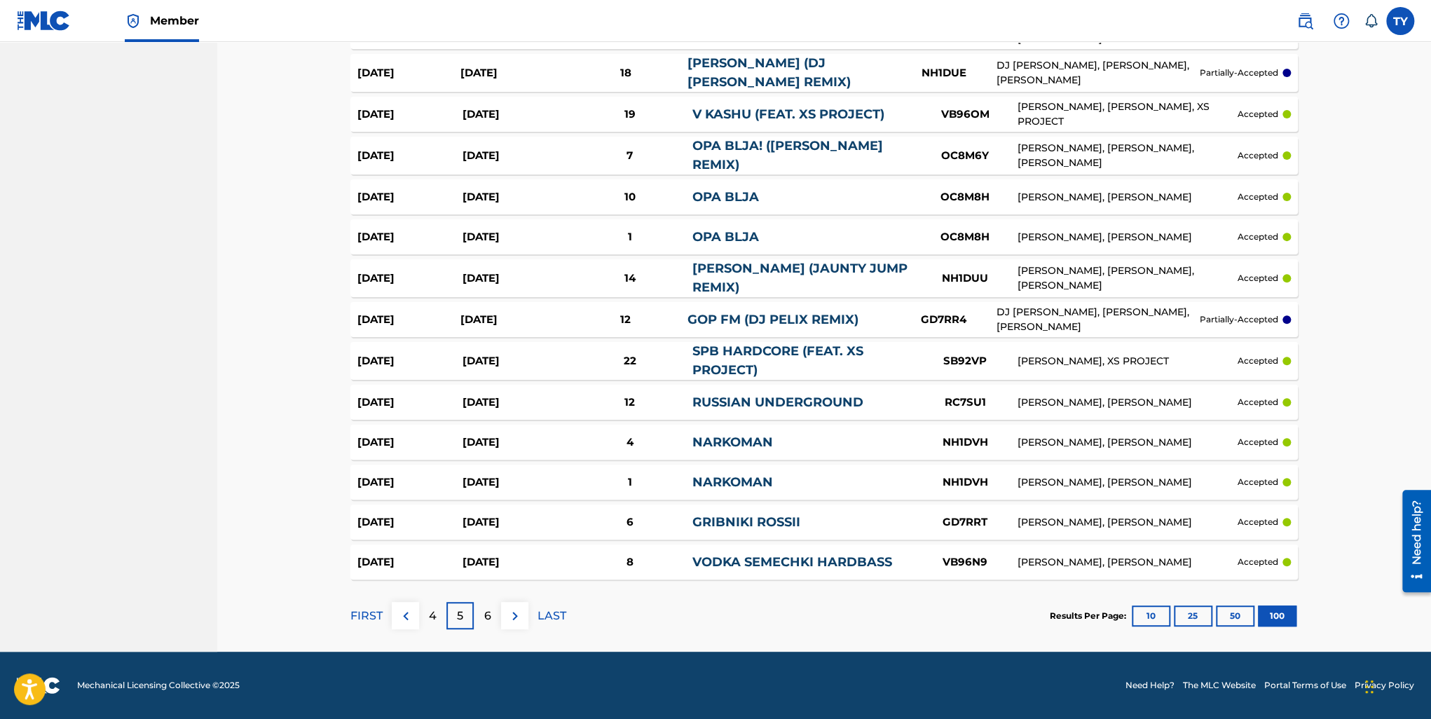
click at [431, 611] on p "4" at bounding box center [433, 616] width 8 height 17
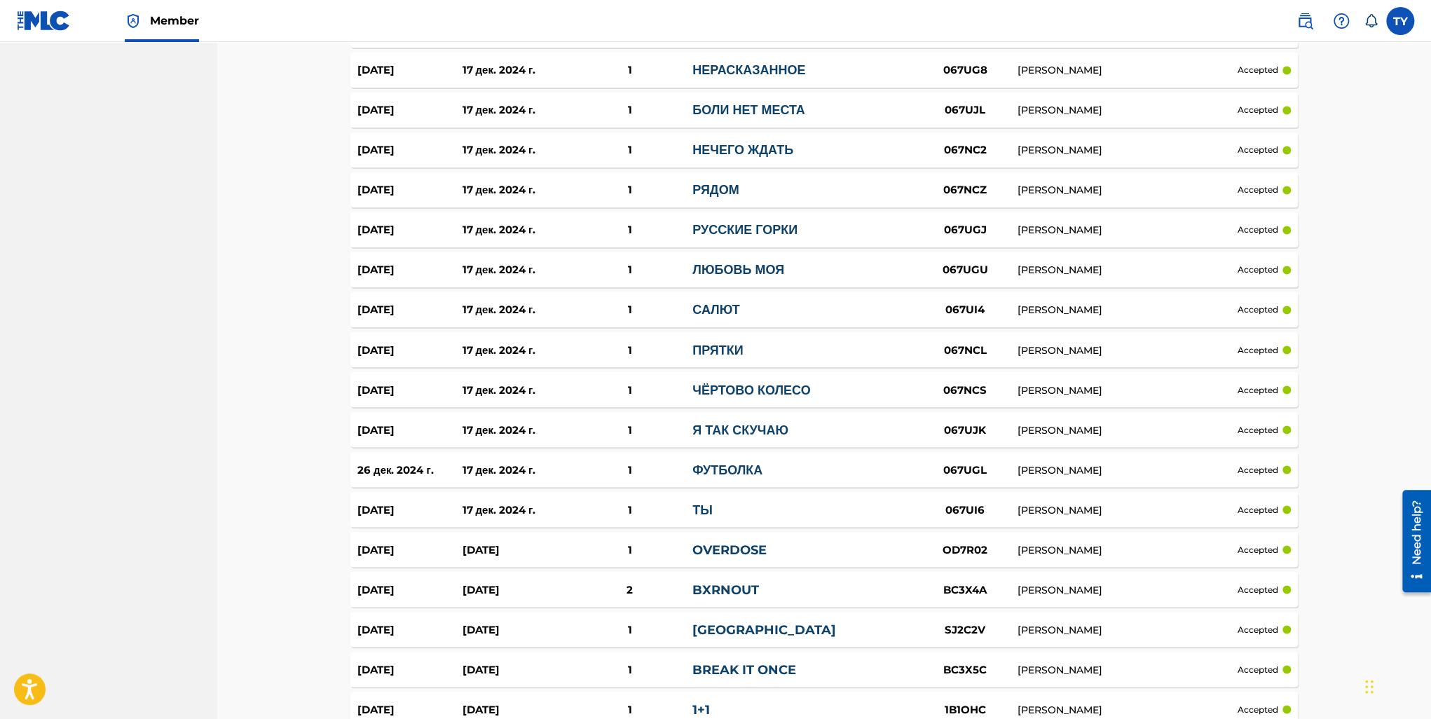
scroll to position [1466, 0]
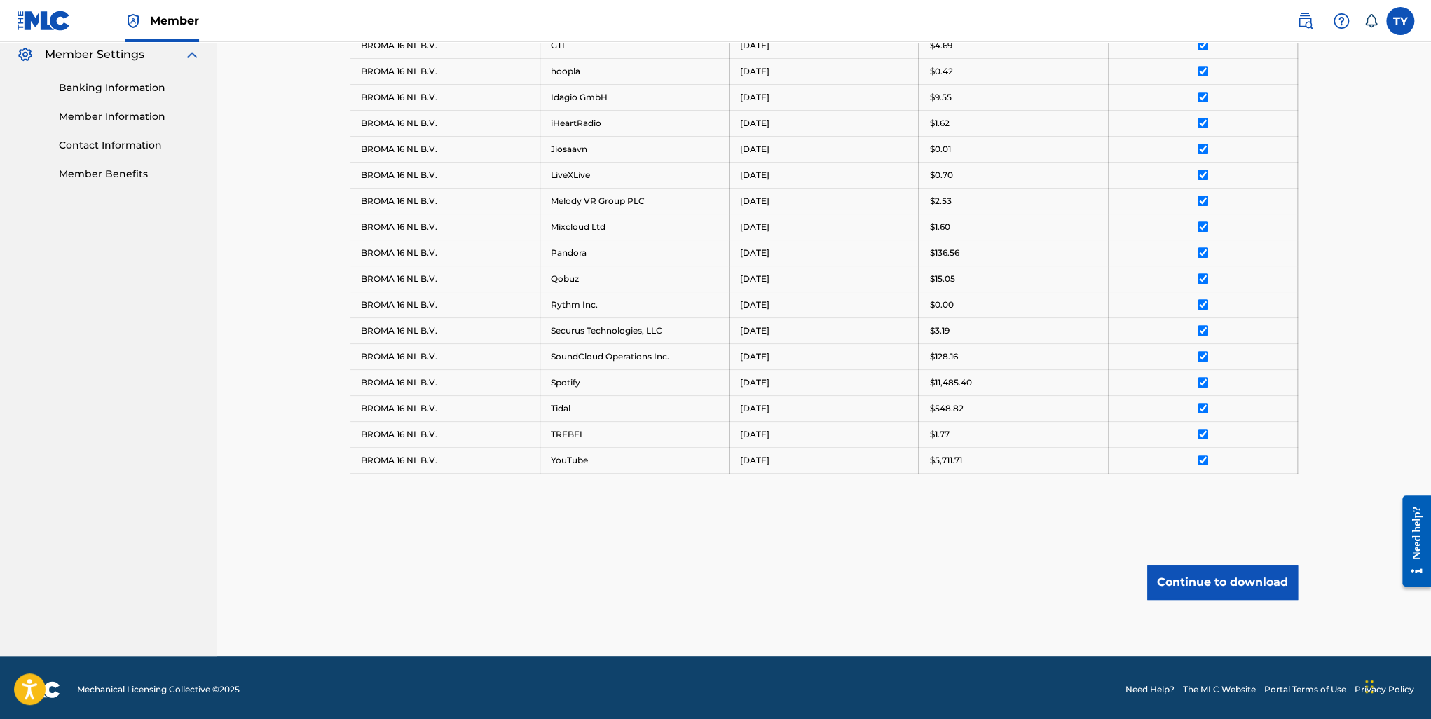
scroll to position [154, 0]
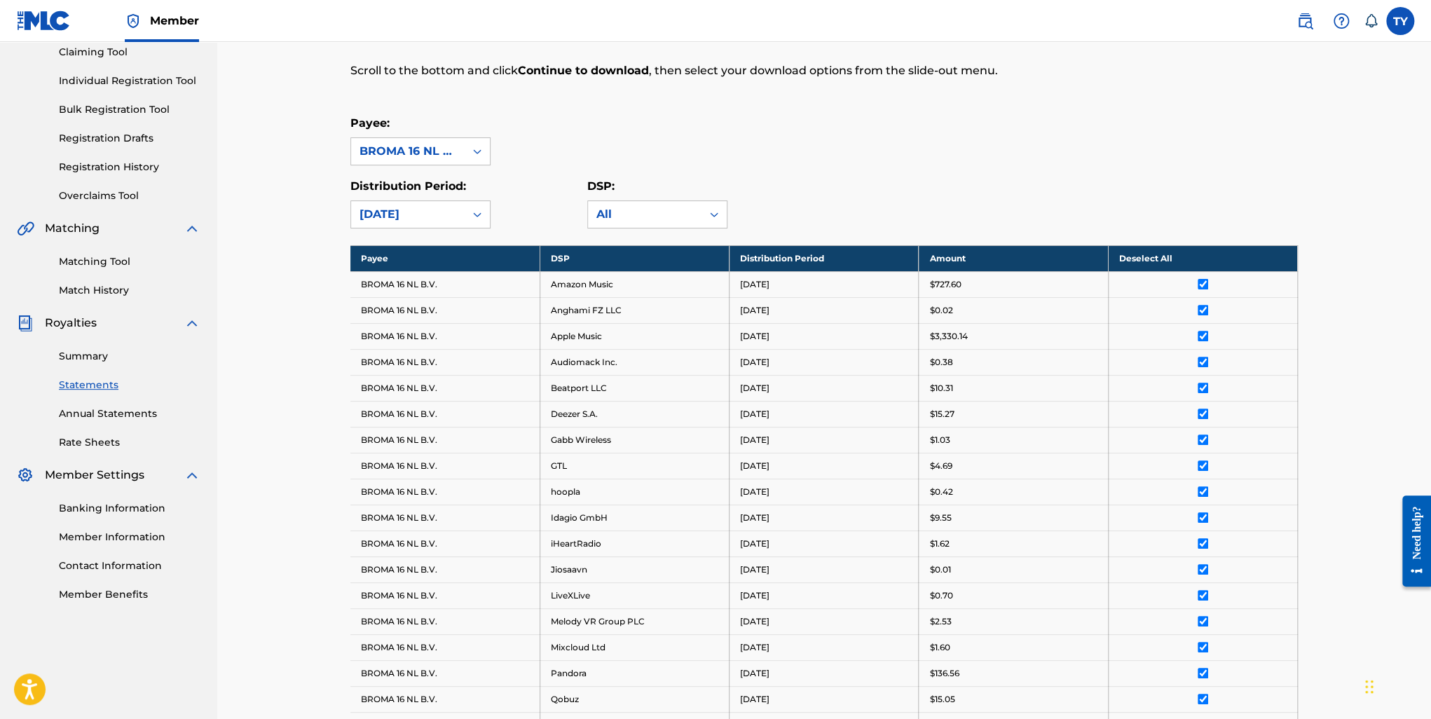
click at [100, 384] on link "Statements" at bounding box center [130, 385] width 142 height 15
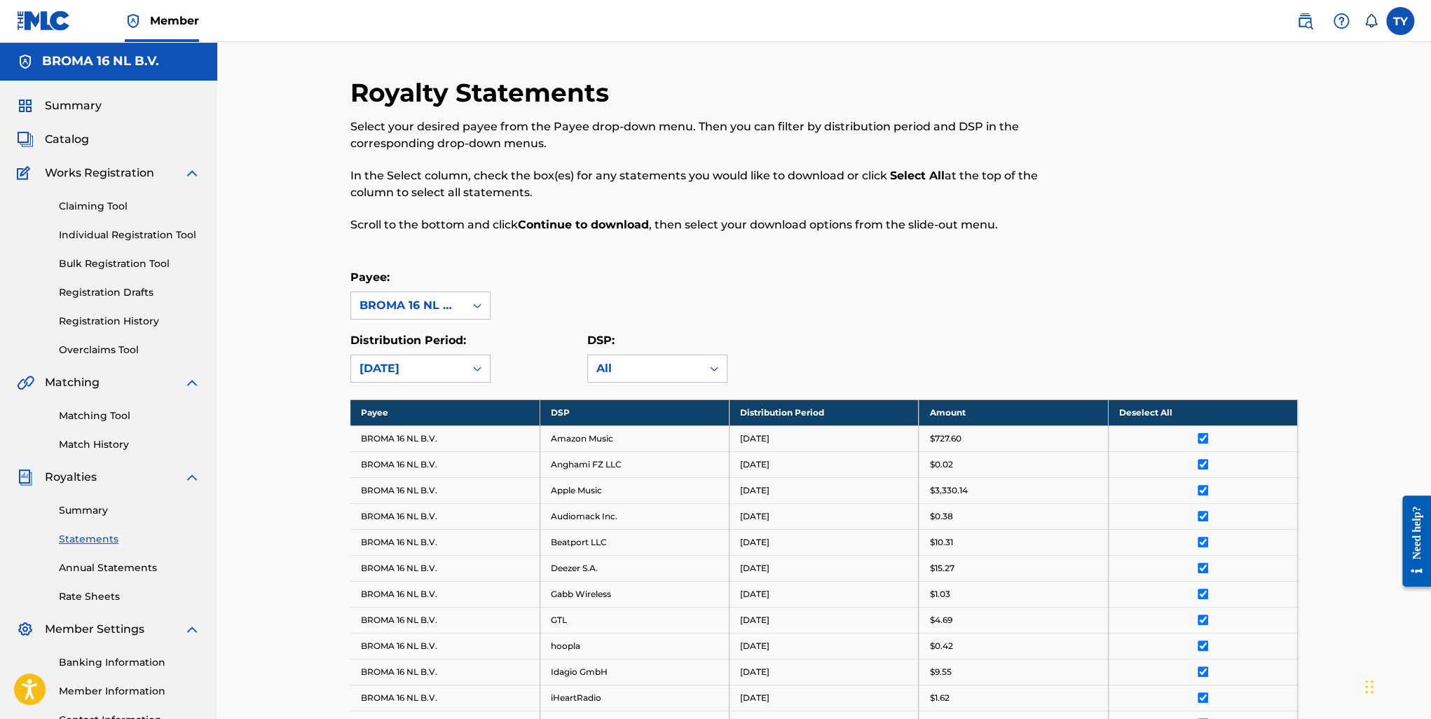
click at [86, 109] on span "Summary" at bounding box center [73, 105] width 57 height 17
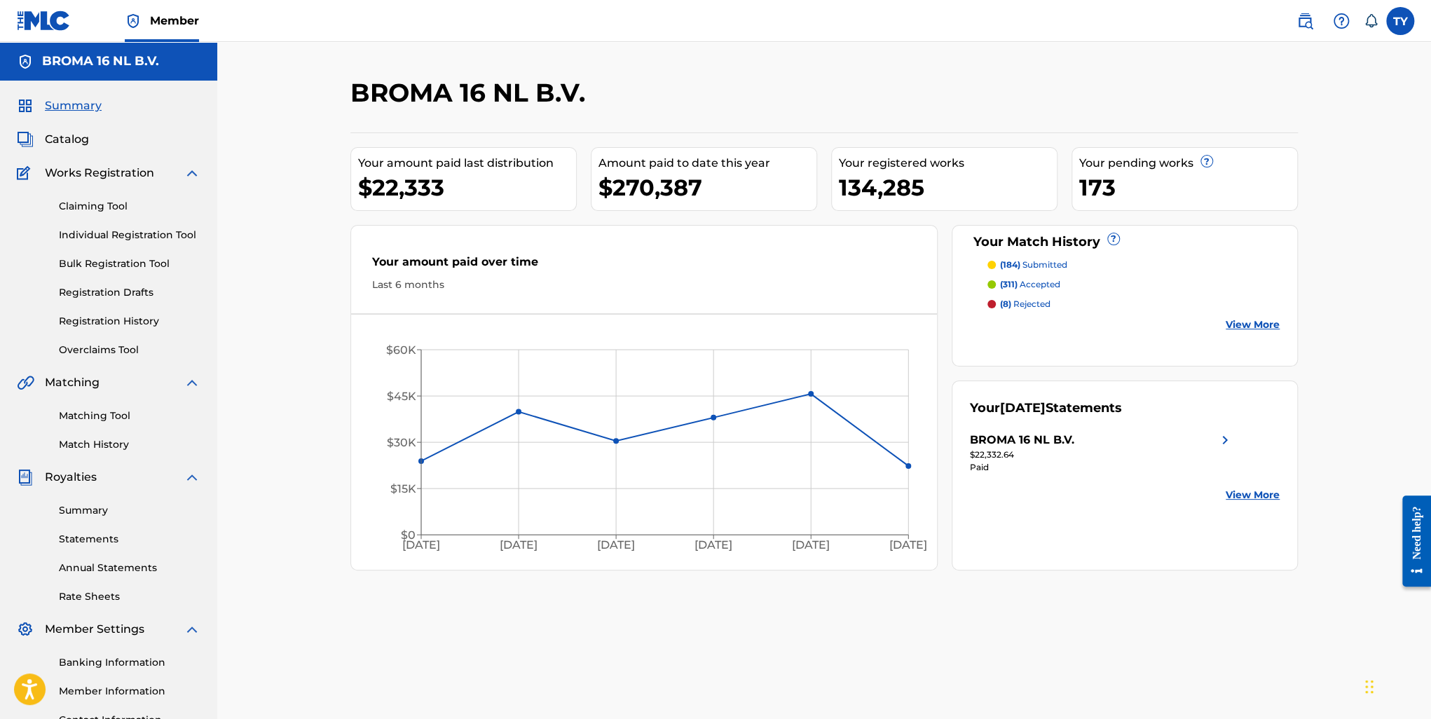
click at [1250, 494] on link "View More" at bounding box center [1253, 495] width 54 height 15
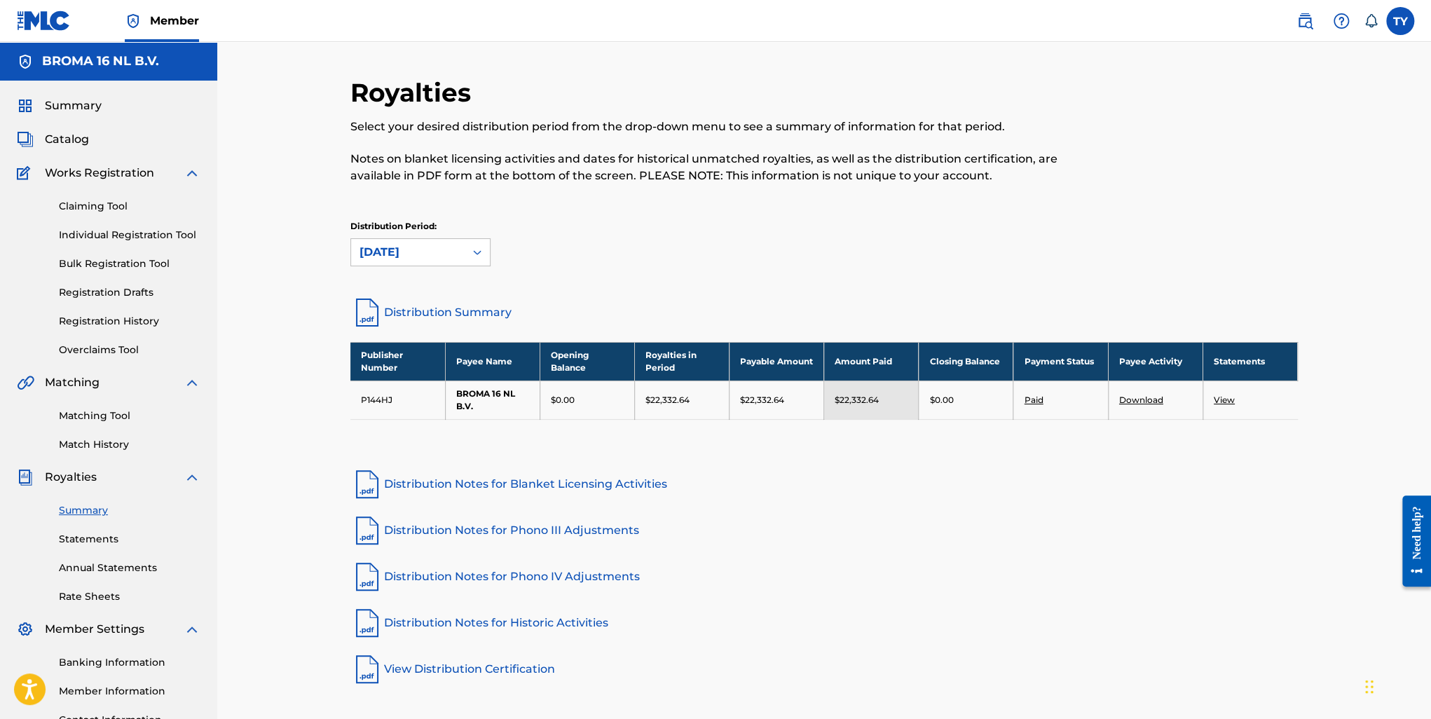
click at [393, 253] on div "August 2025" at bounding box center [408, 252] width 97 height 17
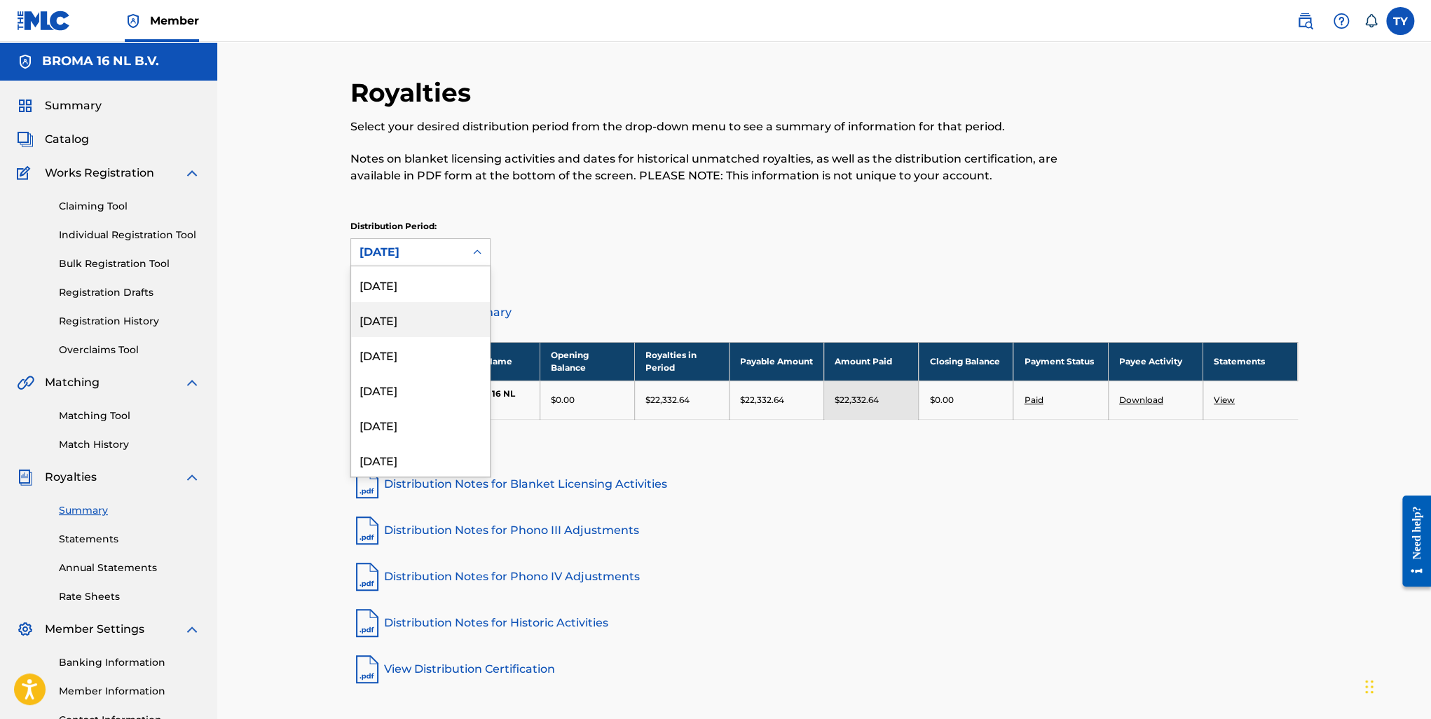
scroll to position [315, 0]
click at [428, 292] on div "November 2024" at bounding box center [420, 284] width 139 height 35
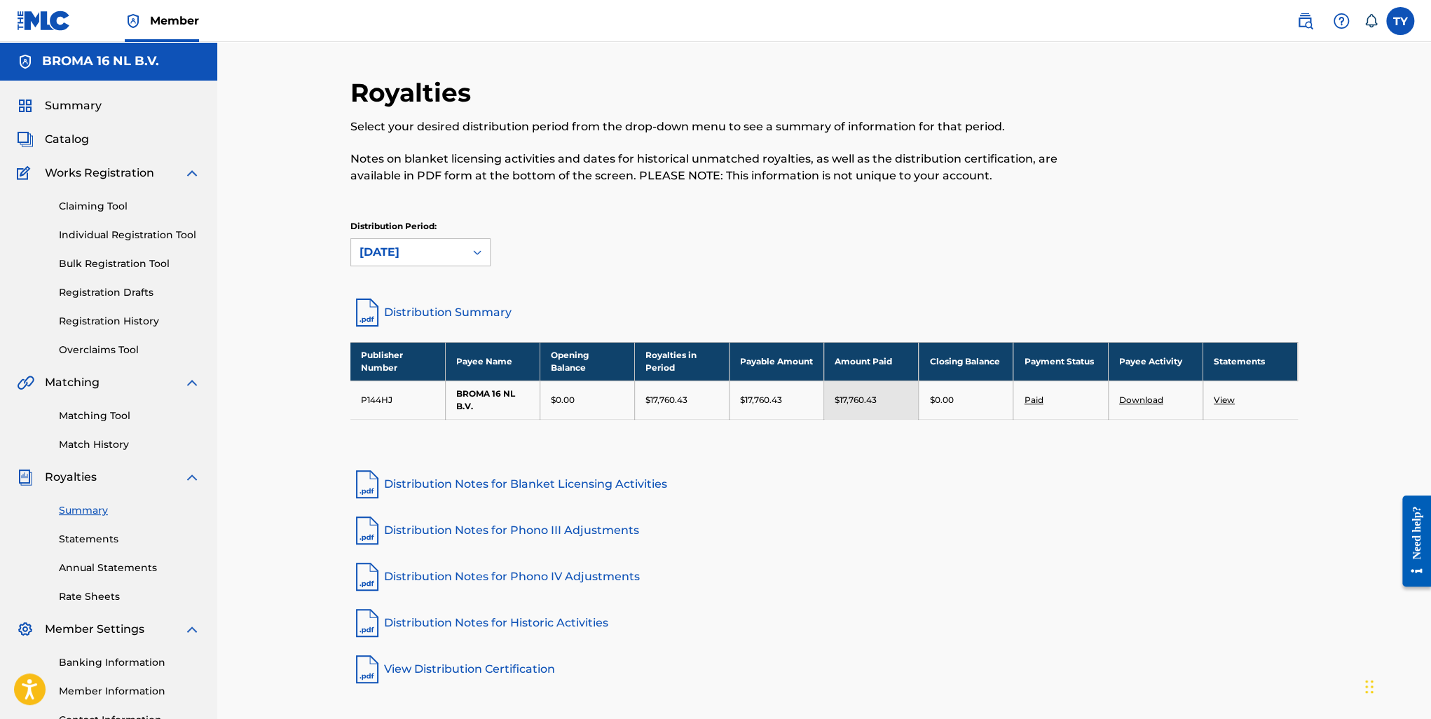
click at [1223, 402] on link "View" at bounding box center [1224, 400] width 21 height 11
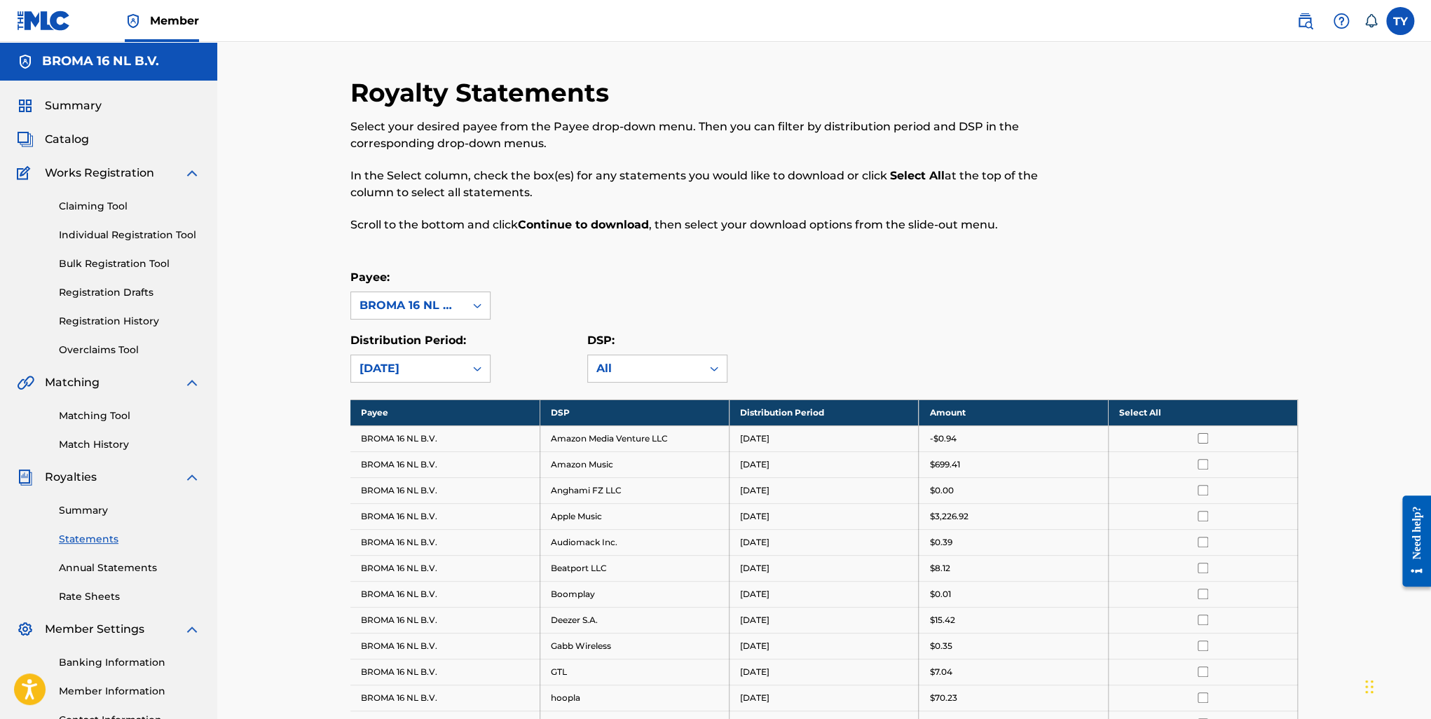
click at [1145, 409] on th "Select All" at bounding box center [1202, 413] width 189 height 26
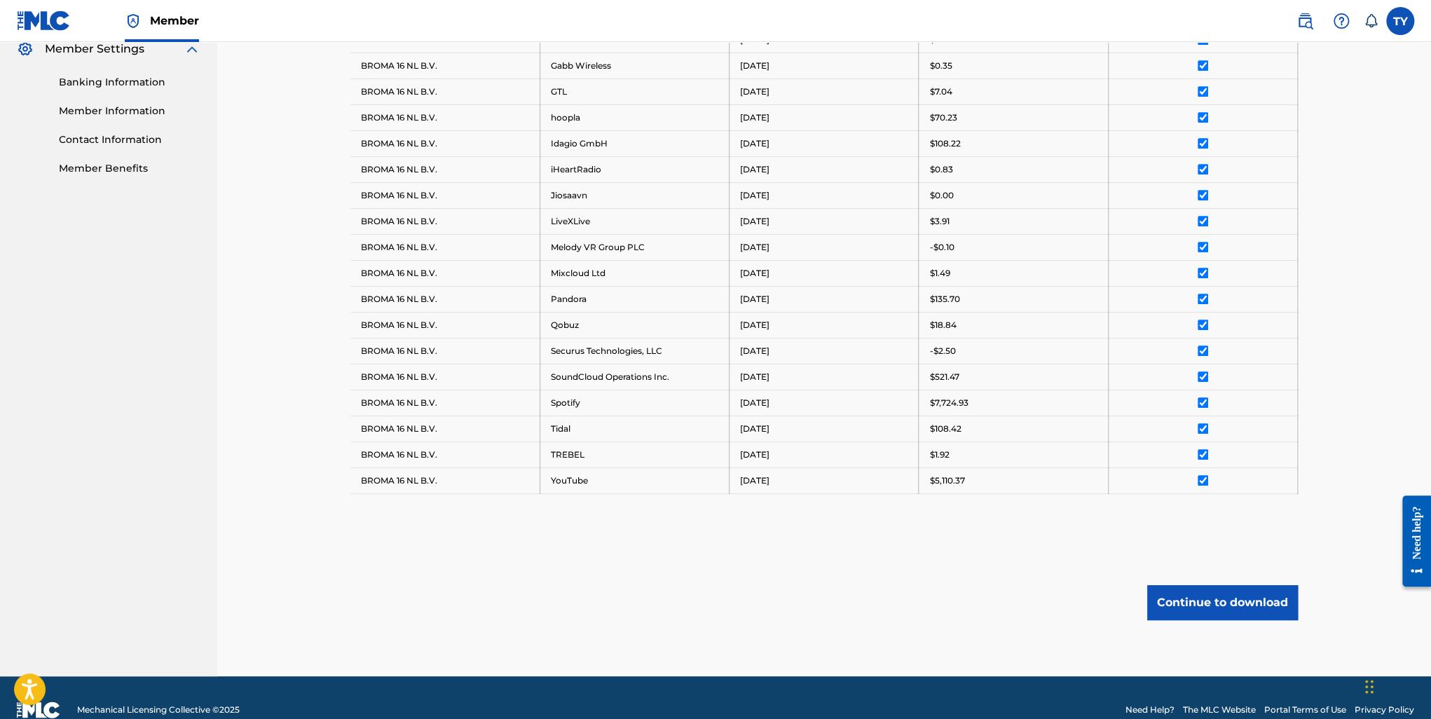
scroll to position [600, 0]
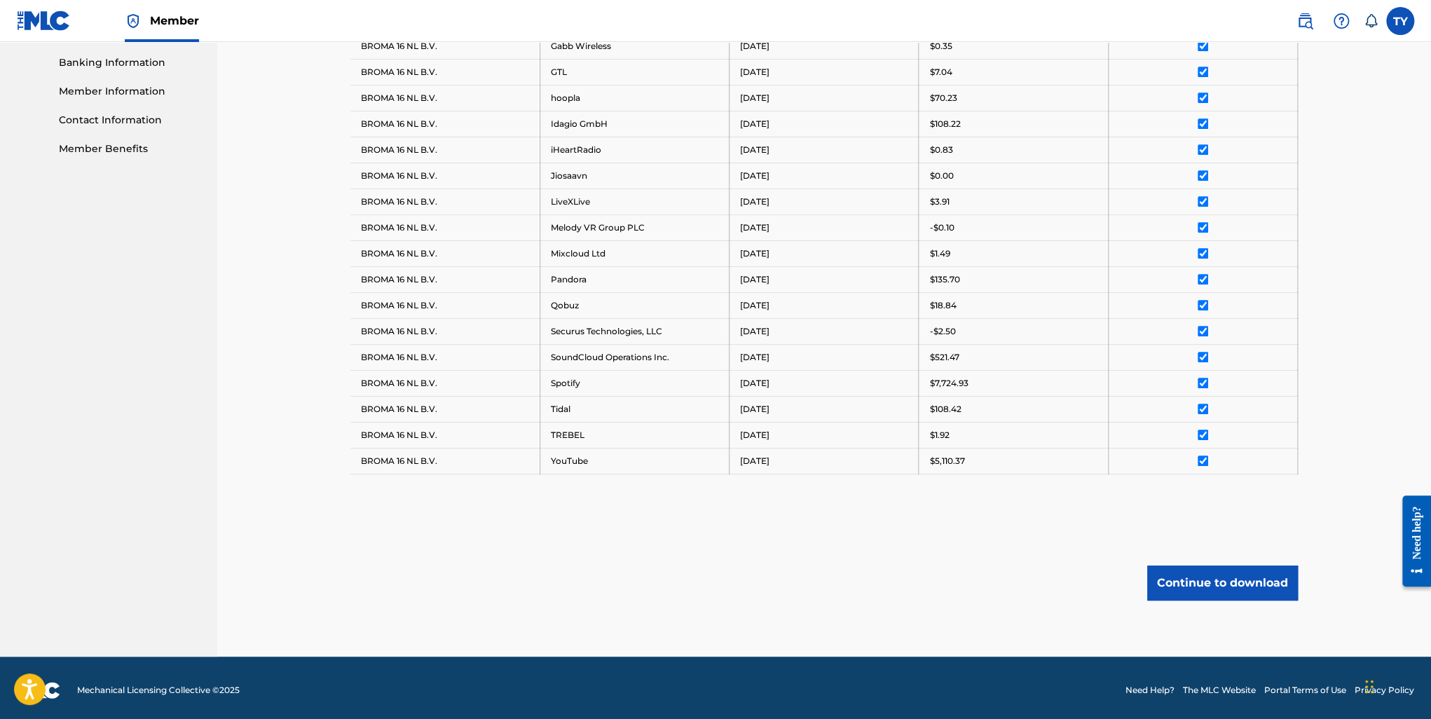
click at [1220, 585] on button "Continue to download" at bounding box center [1222, 583] width 151 height 35
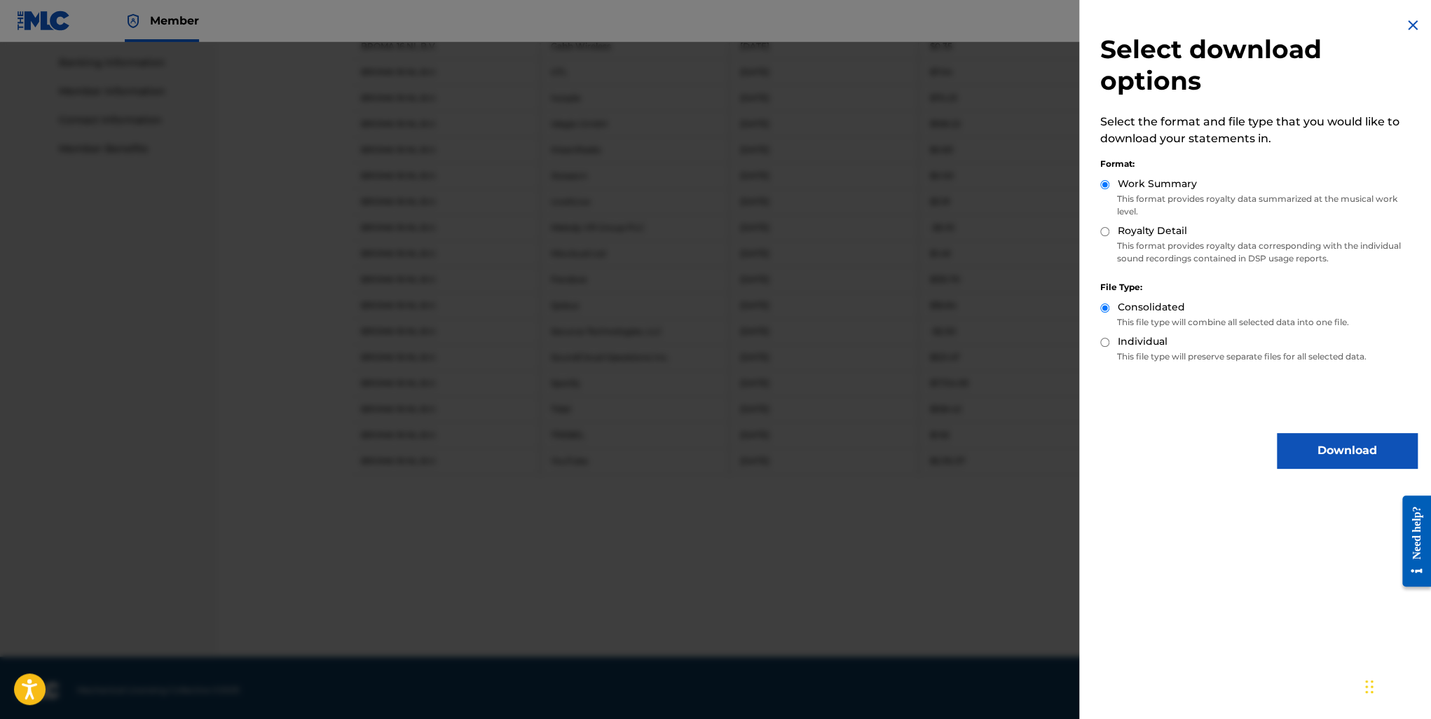
click at [1339, 437] on button "Download" at bounding box center [1347, 450] width 140 height 35
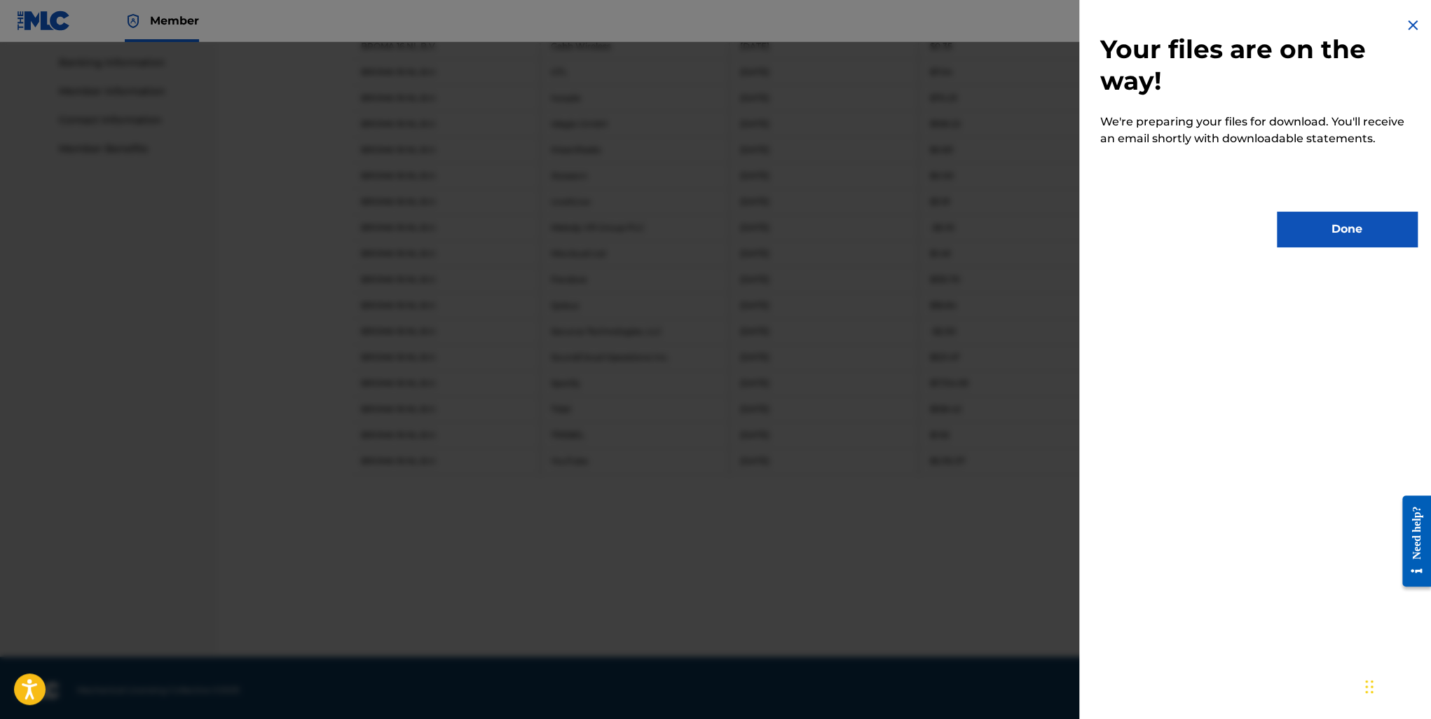
click at [1306, 233] on button "Done" at bounding box center [1347, 229] width 140 height 35
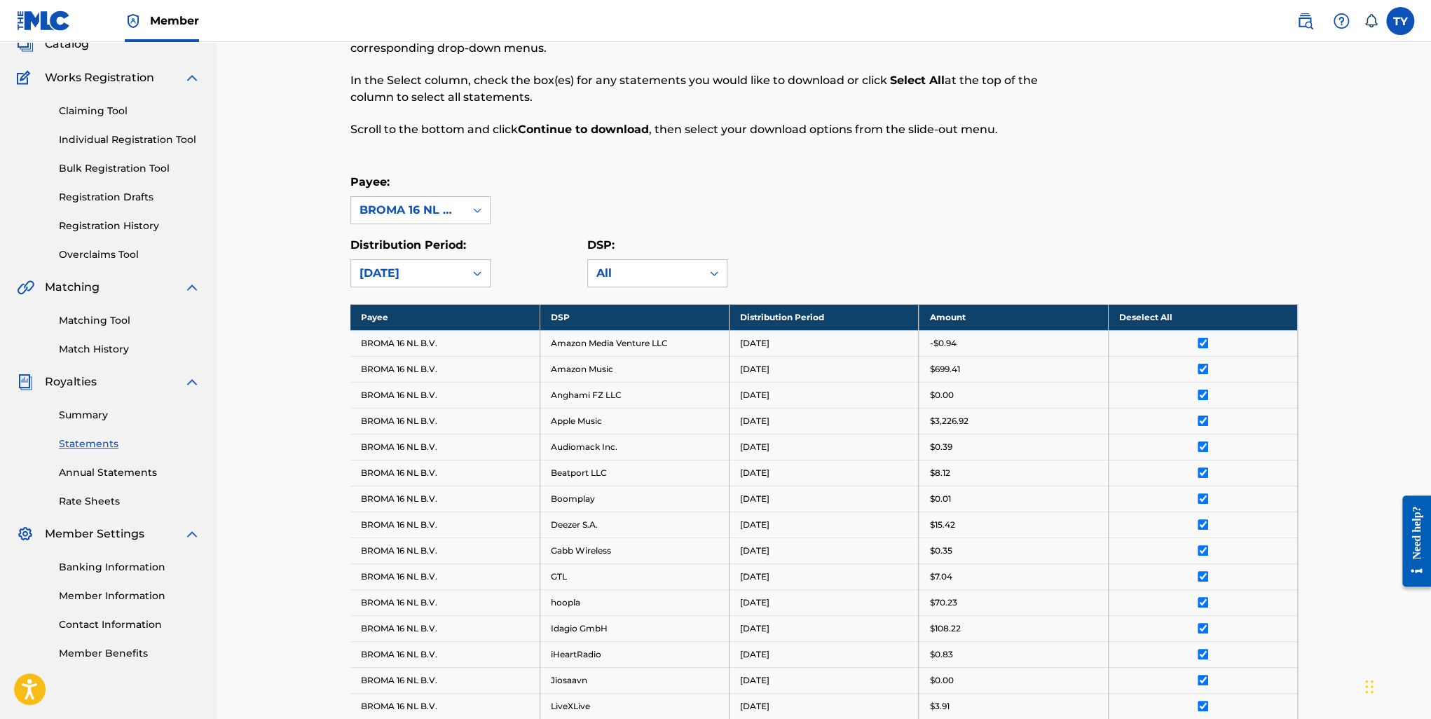
scroll to position [0, 0]
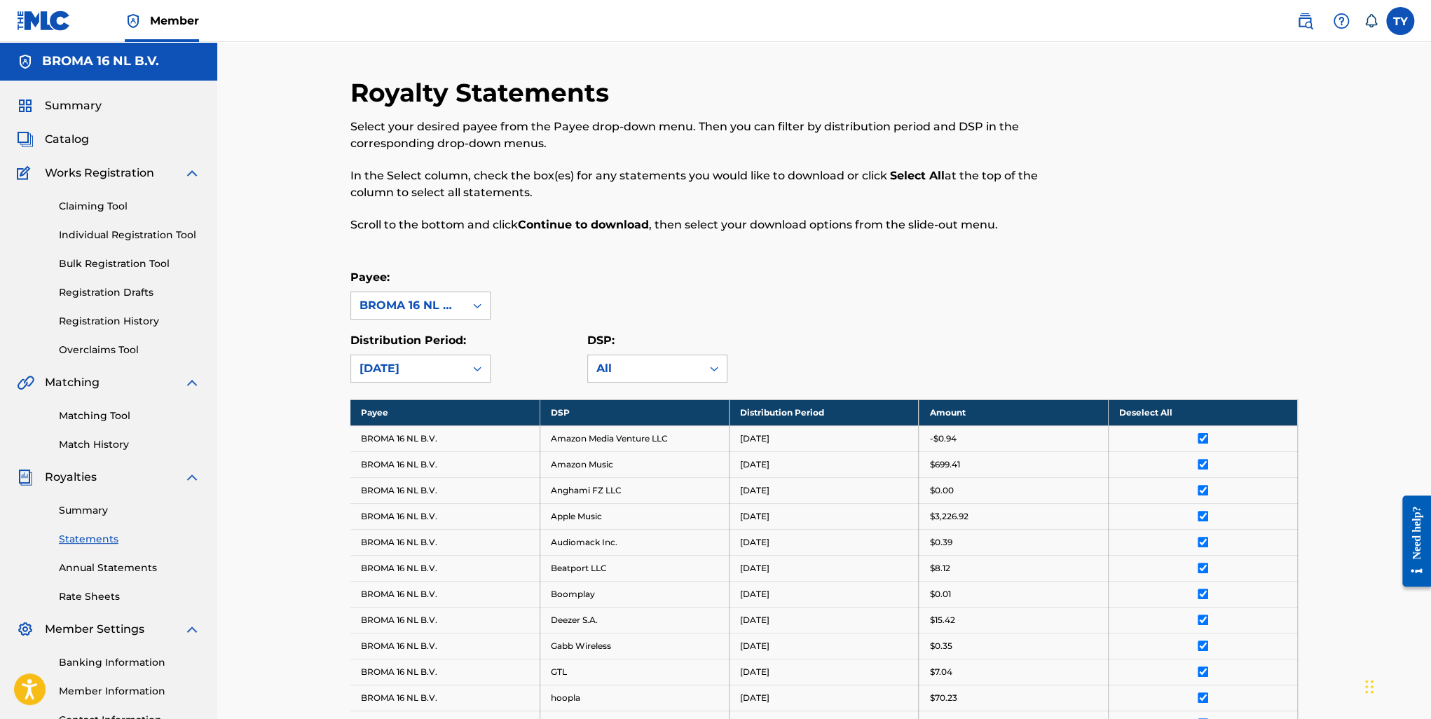
click at [87, 104] on span "Summary" at bounding box center [73, 105] width 57 height 17
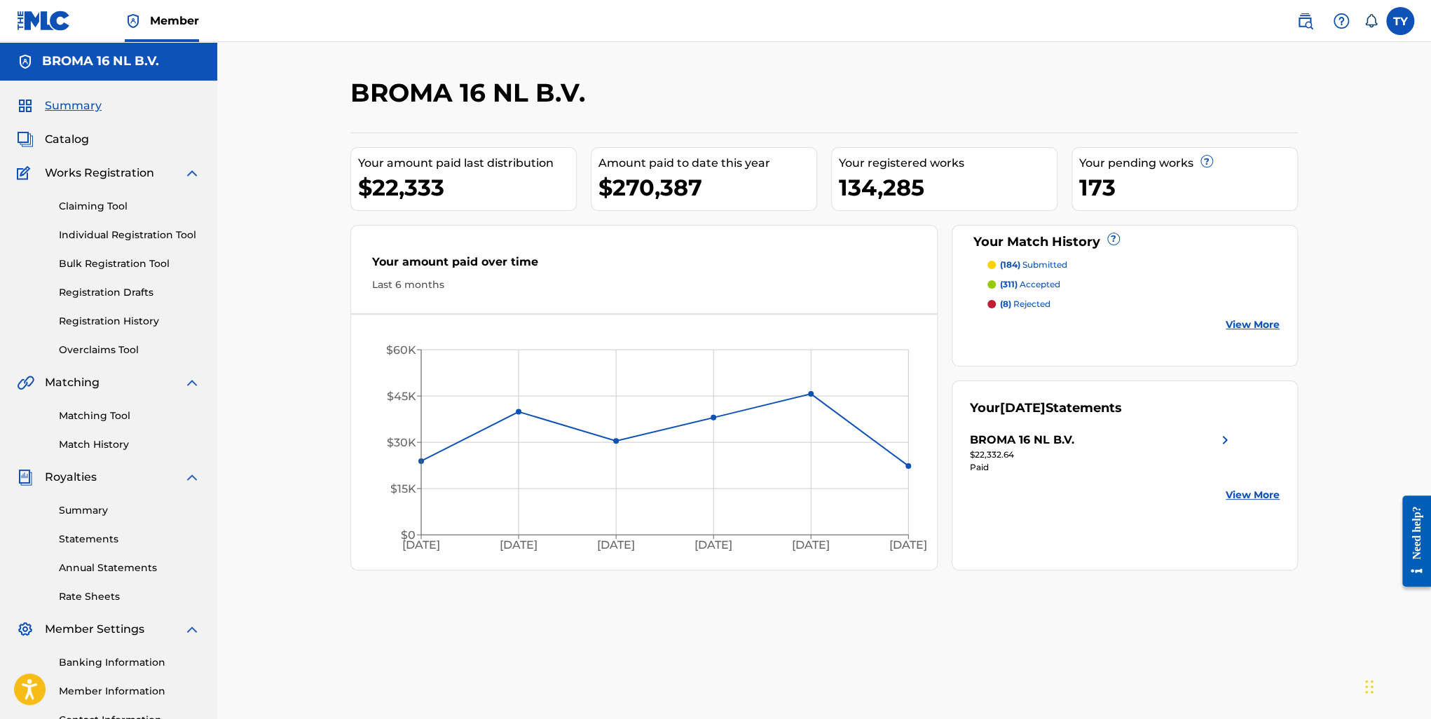
click at [1233, 482] on div "BROMA 16 NL B.V. $22,332.64 Paid" at bounding box center [1102, 460] width 264 height 56
click at [1236, 493] on link "View More" at bounding box center [1253, 495] width 54 height 15
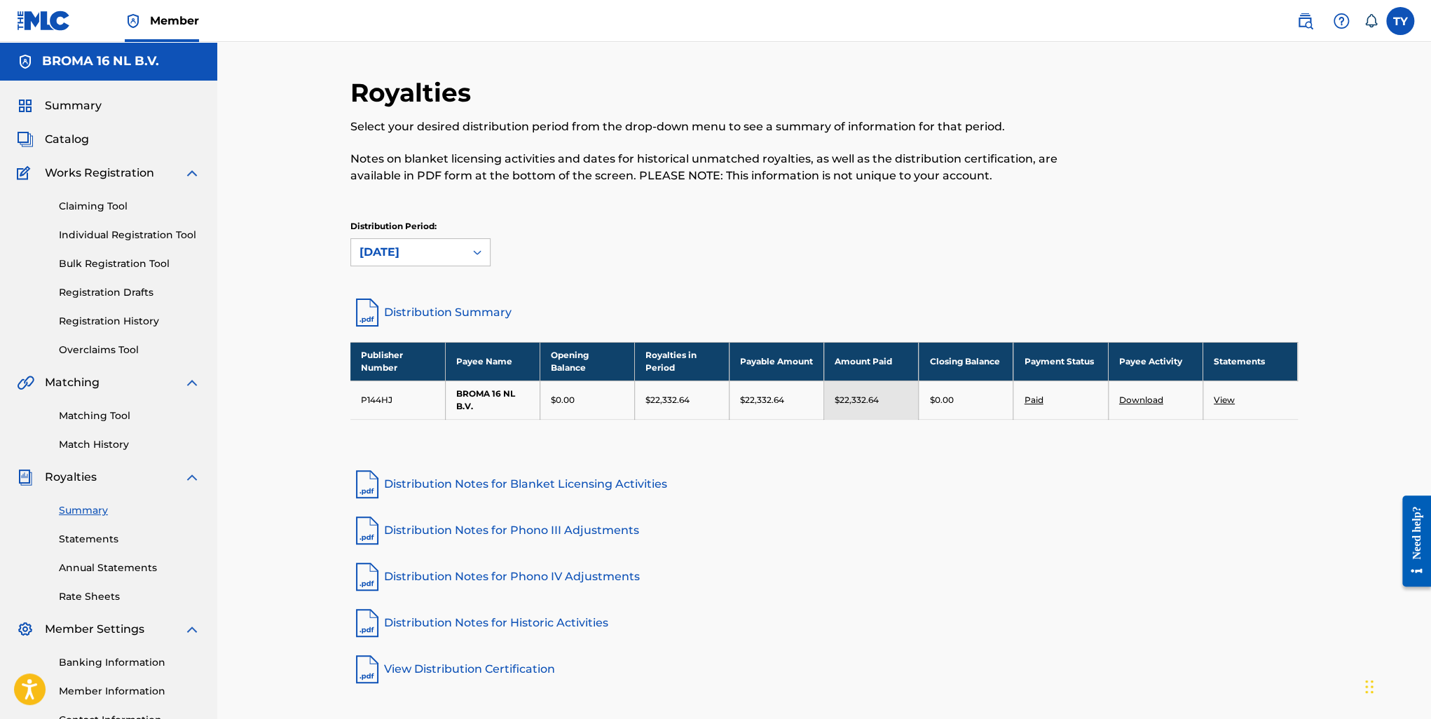
click at [414, 251] on div "August 2025" at bounding box center [408, 252] width 97 height 17
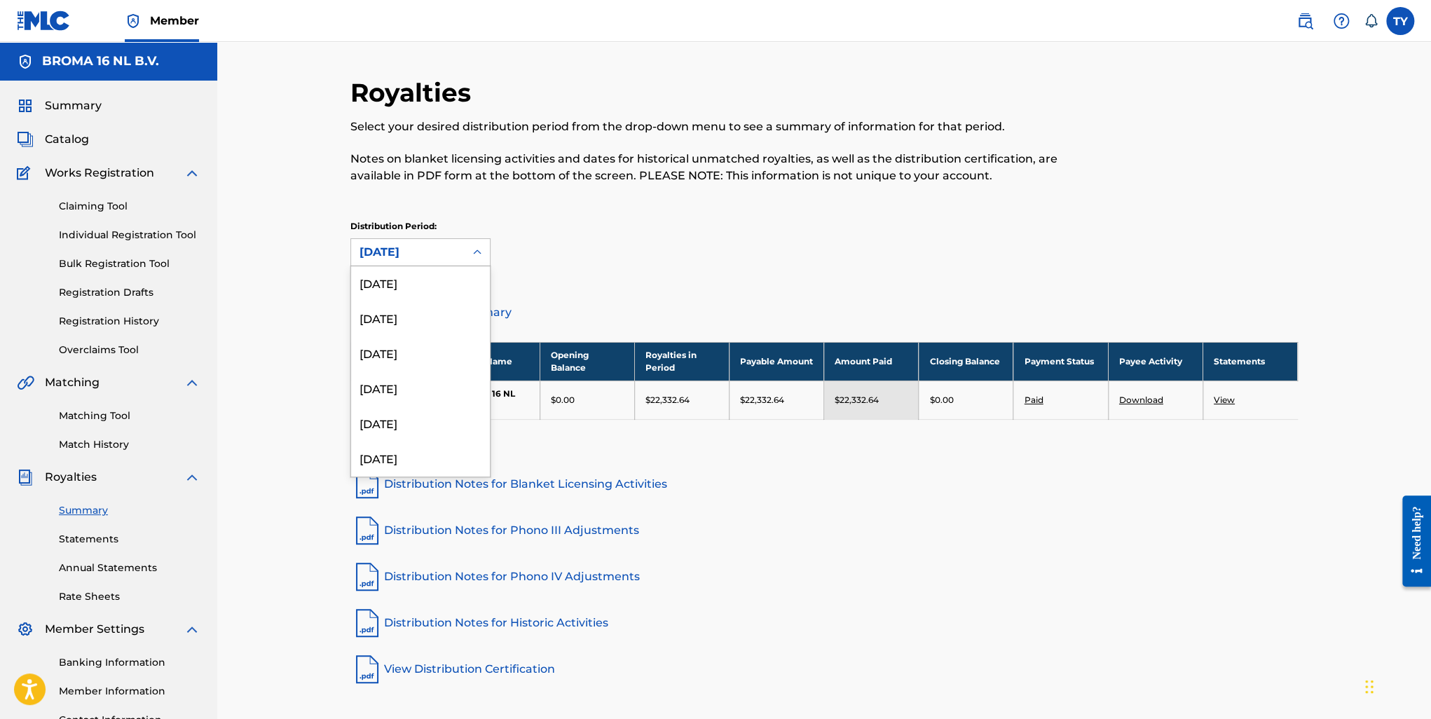
scroll to position [210, 0]
click at [420, 431] on div "October 2024" at bounding box center [420, 424] width 139 height 35
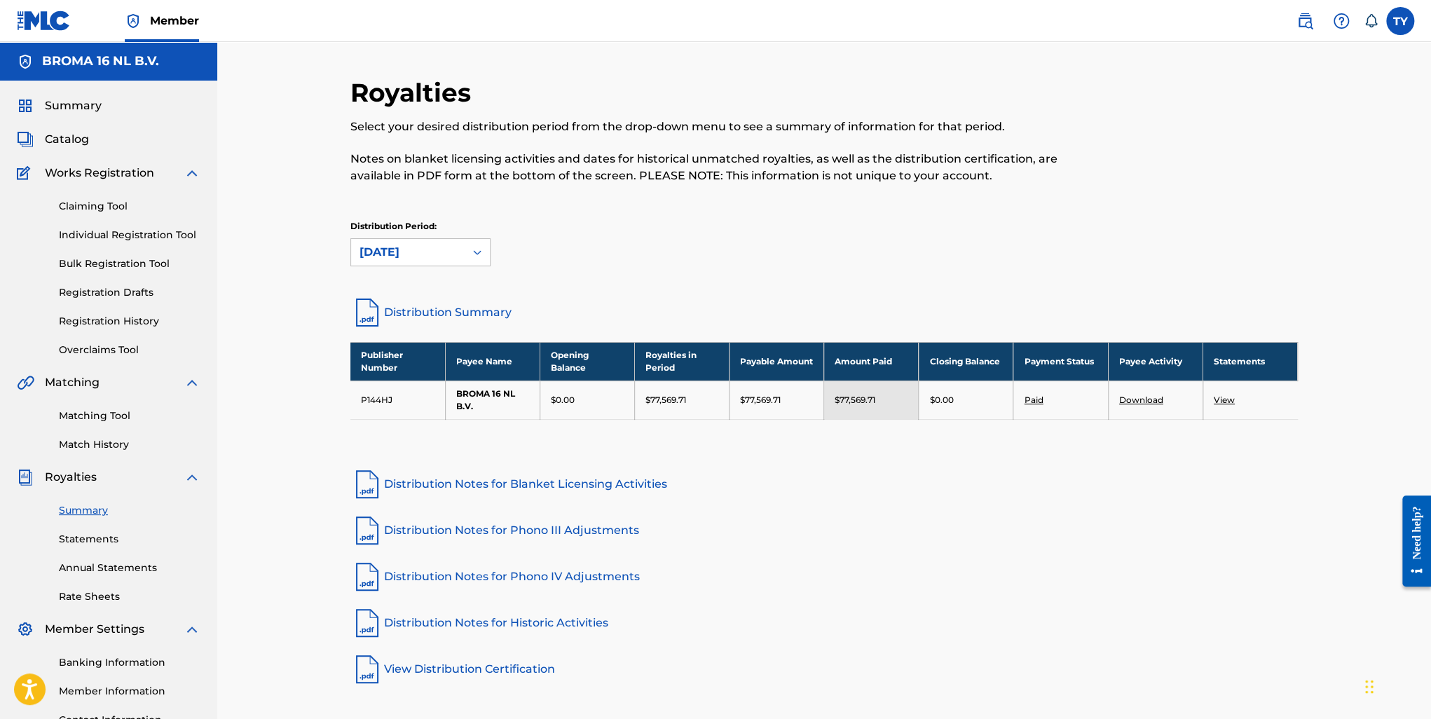
click at [1222, 395] on link "View" at bounding box center [1224, 400] width 21 height 11
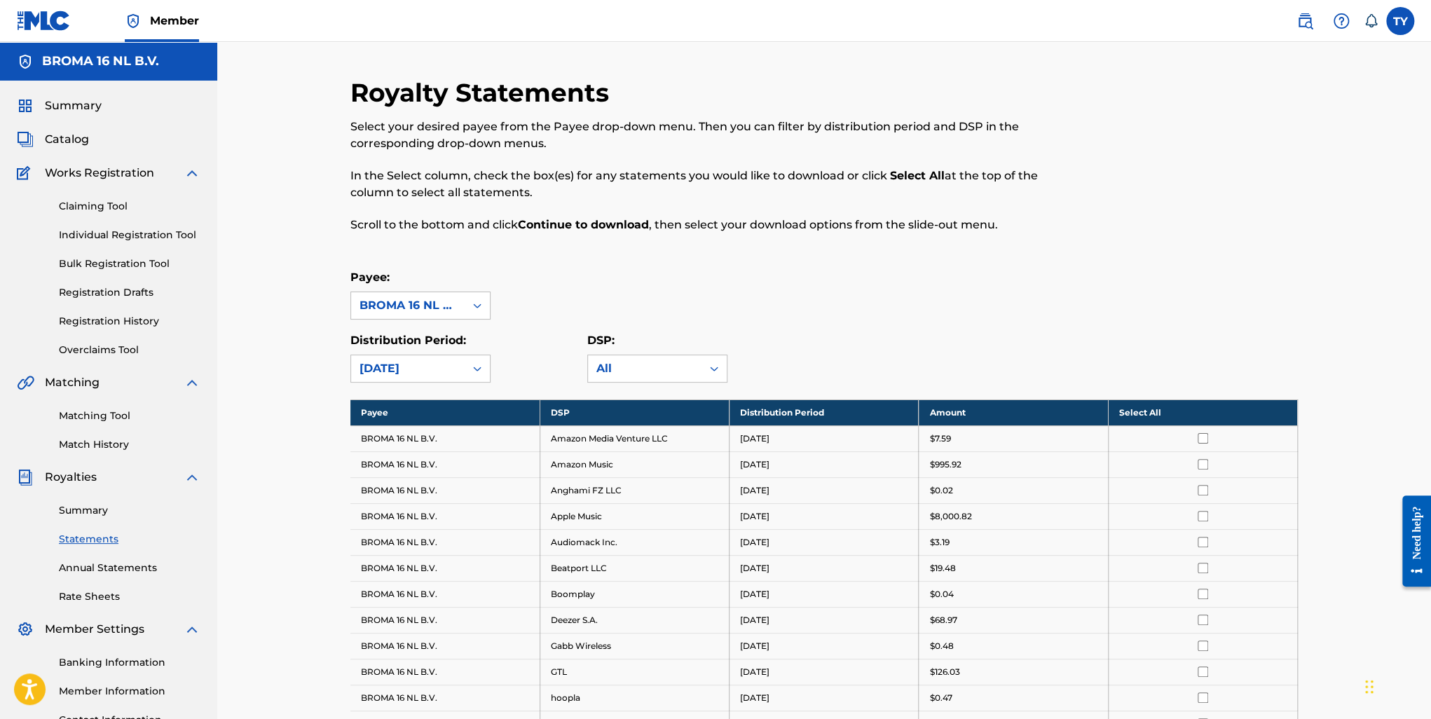
click at [1149, 411] on th "Select All" at bounding box center [1202, 413] width 189 height 26
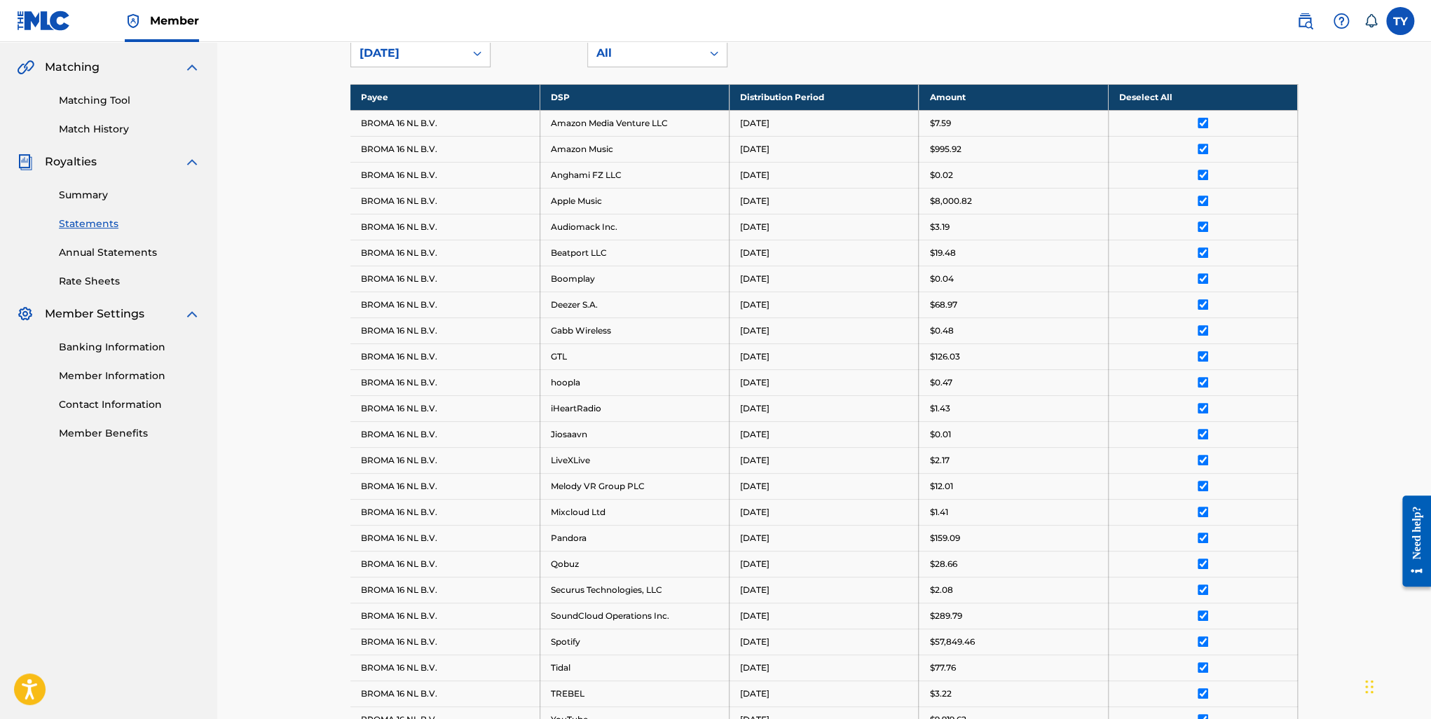
scroll to position [575, 0]
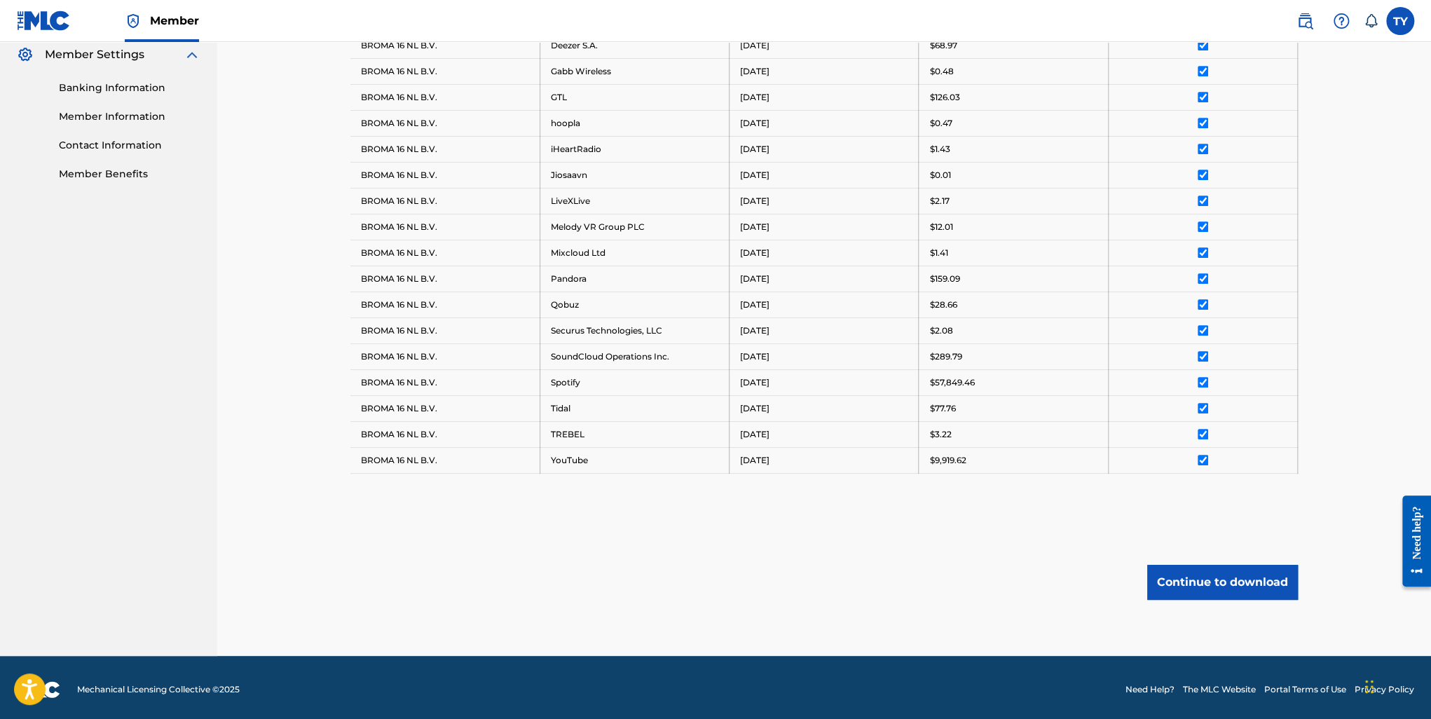
click at [1222, 580] on button "Continue to download" at bounding box center [1222, 582] width 151 height 35
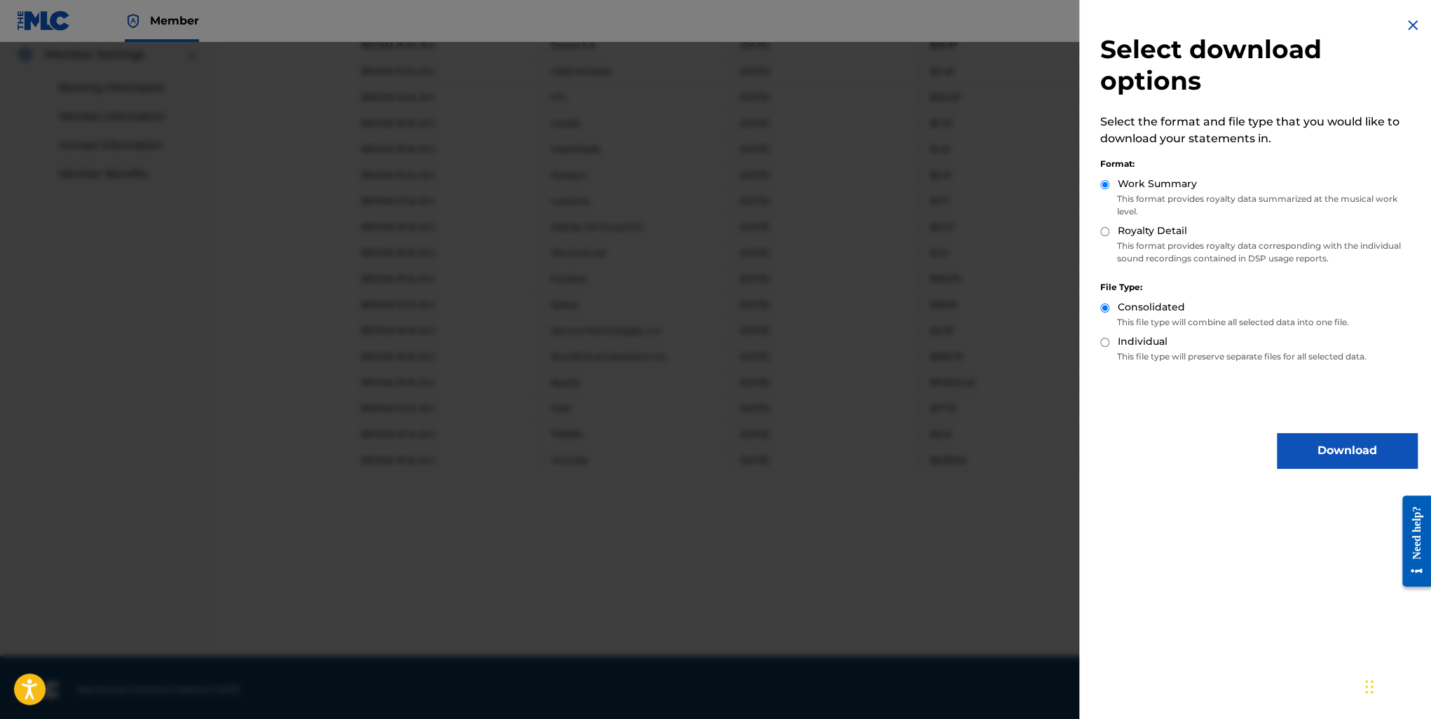
click at [1308, 449] on button "Download" at bounding box center [1347, 450] width 140 height 35
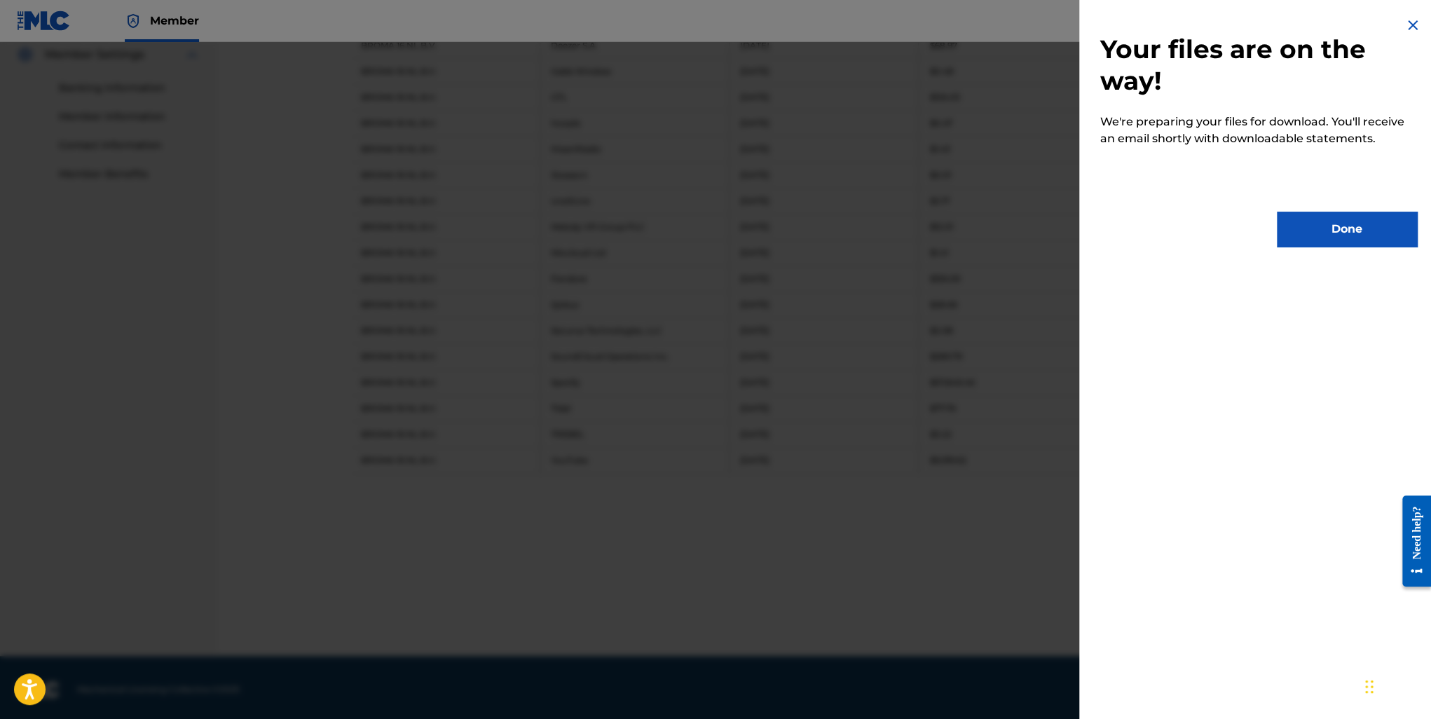
click at [1351, 232] on button "Done" at bounding box center [1347, 229] width 140 height 35
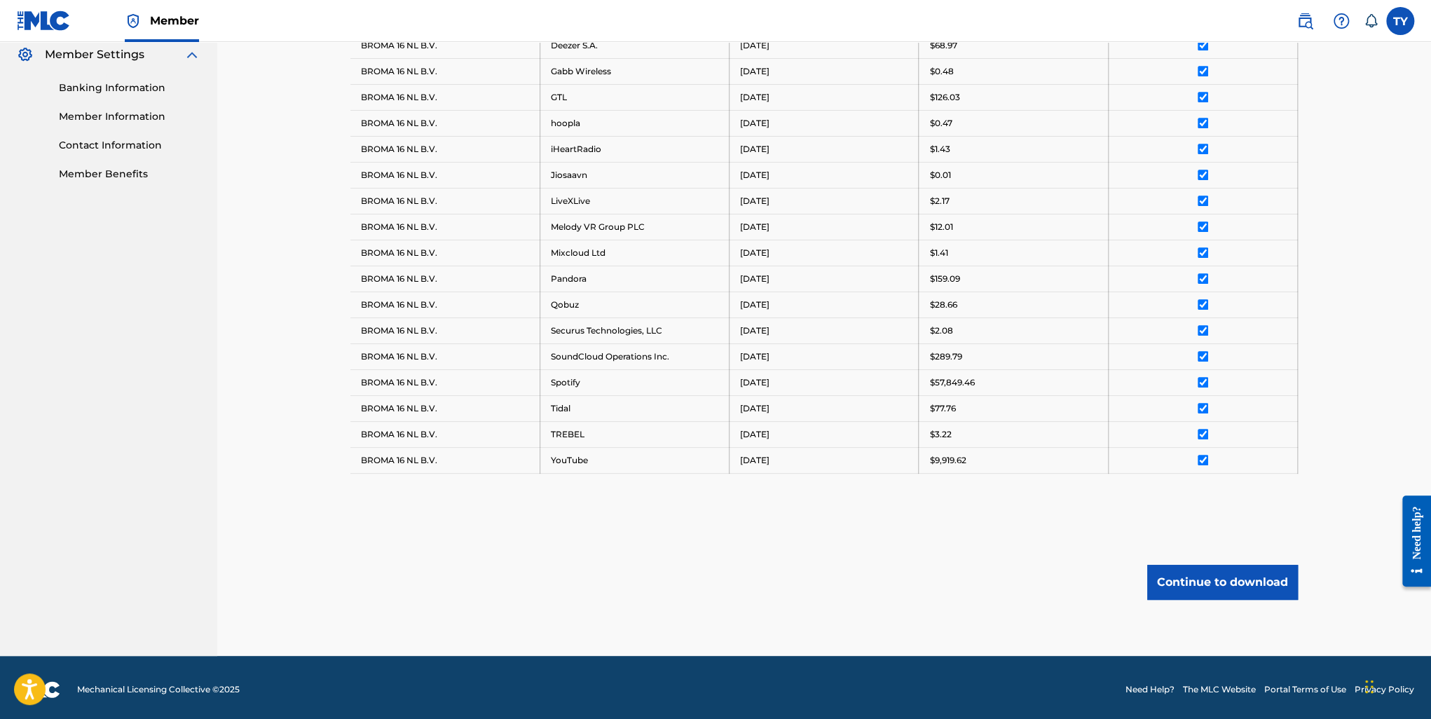
click at [1203, 584] on button "Continue to download" at bounding box center [1222, 582] width 151 height 35
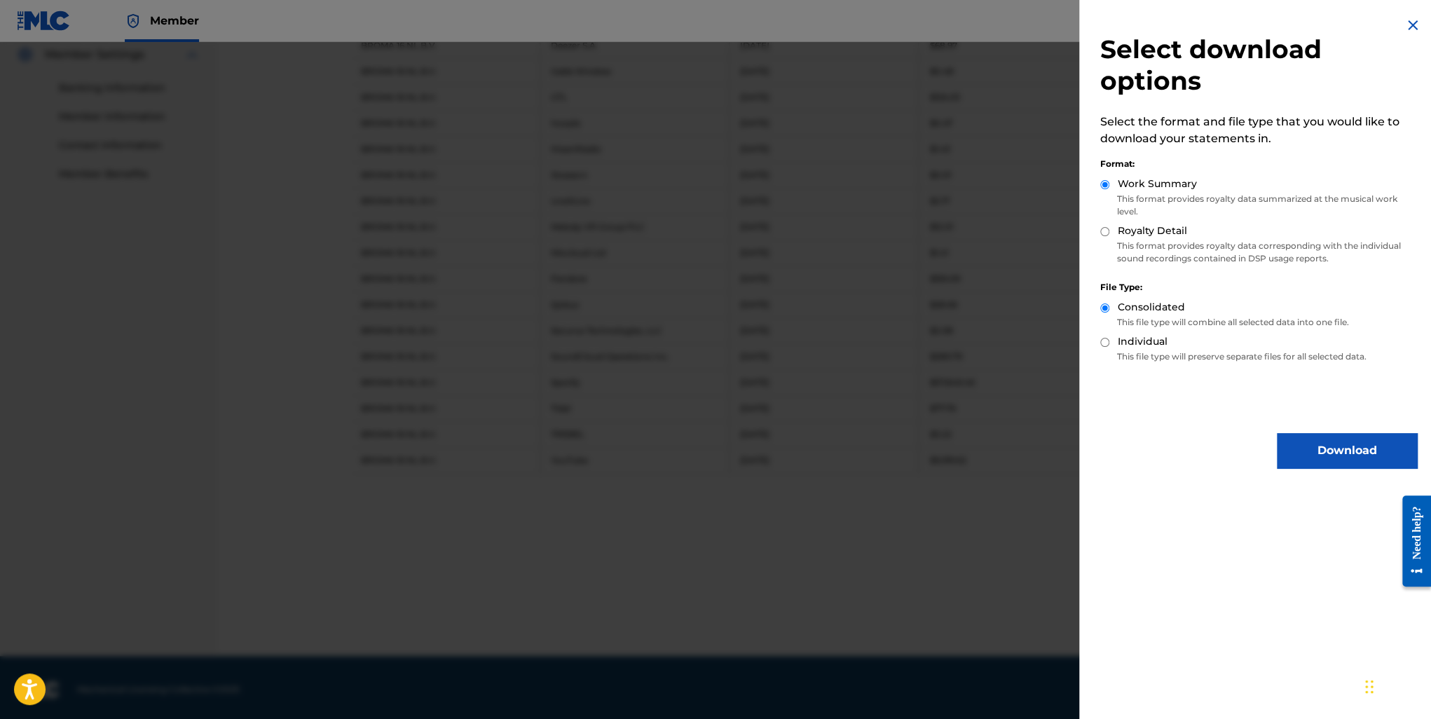
click at [1342, 458] on button "Download" at bounding box center [1347, 450] width 140 height 35
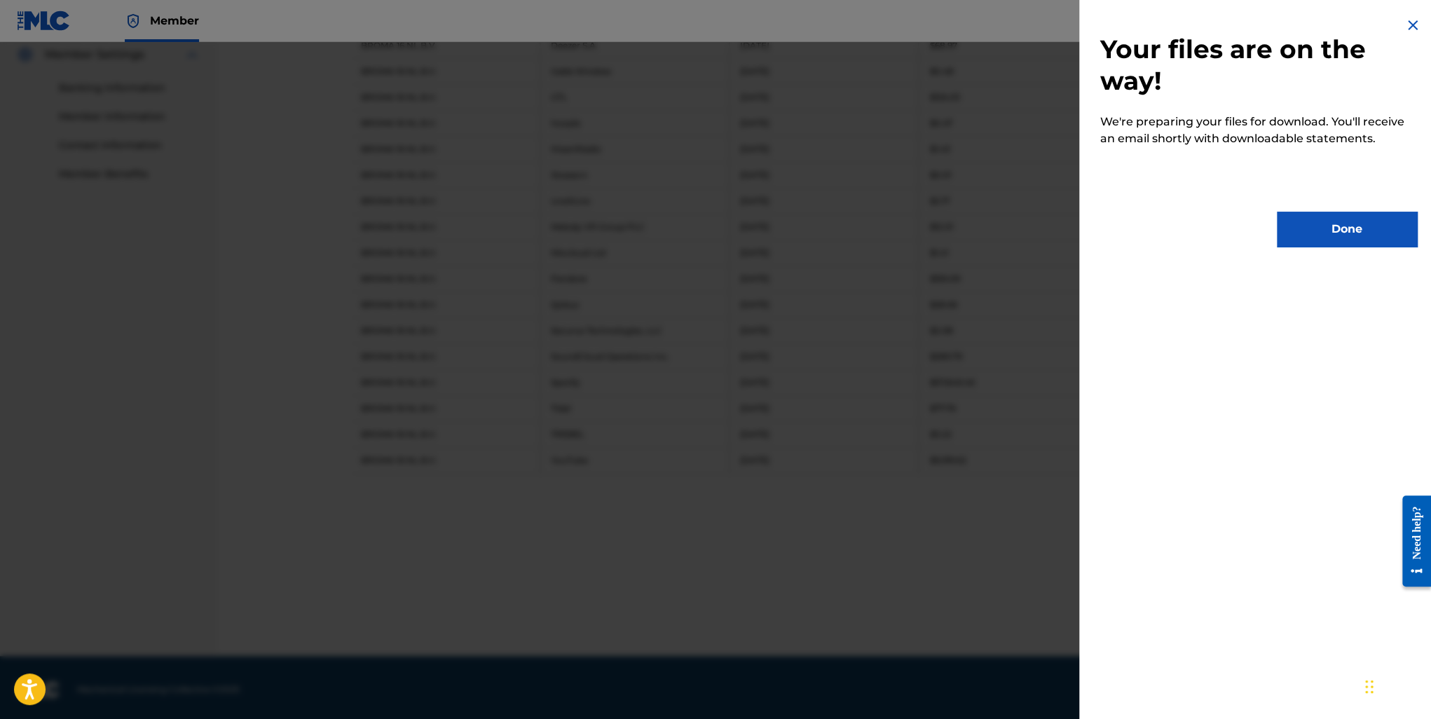
click at [1312, 230] on button "Done" at bounding box center [1347, 229] width 140 height 35
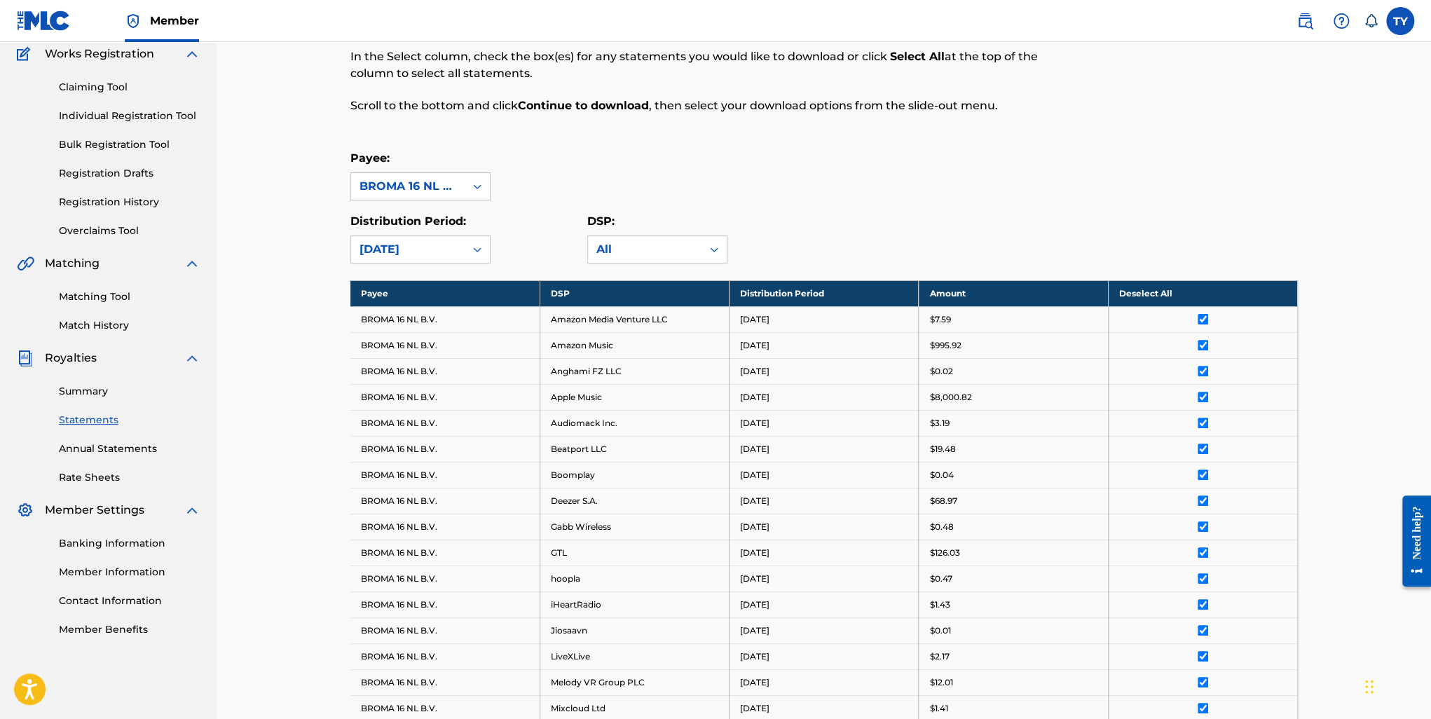
scroll to position [0, 0]
